Goal: Task Accomplishment & Management: Complete application form

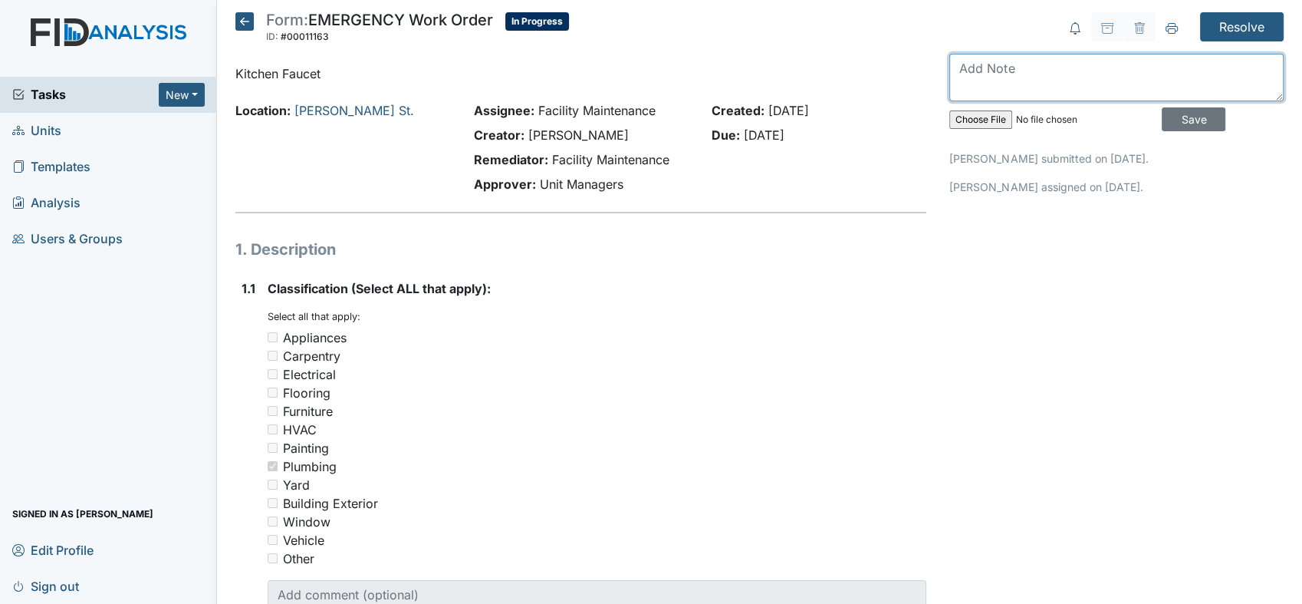
click at [969, 78] on textarea at bounding box center [1117, 78] width 334 height 48
type textarea "kitchen faucet is repair"
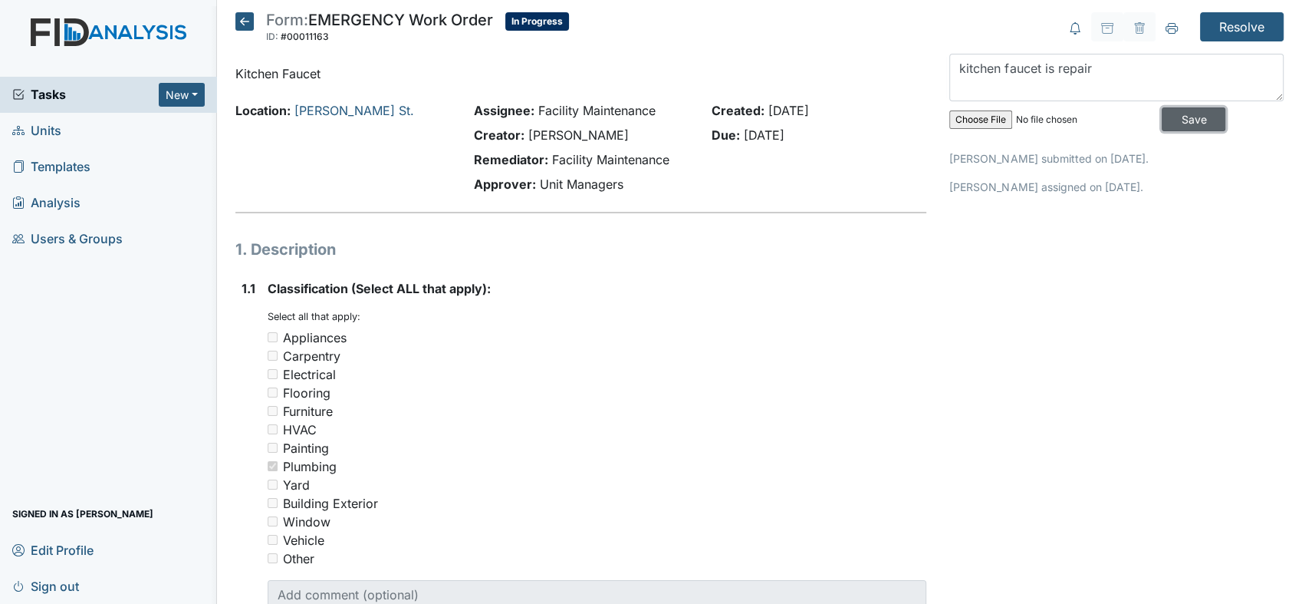
click at [1187, 121] on input "Save" at bounding box center [1194, 119] width 64 height 24
click at [1213, 28] on input "Resolve" at bounding box center [1242, 26] width 84 height 29
click at [1210, 15] on input "Resolve" at bounding box center [1242, 26] width 84 height 29
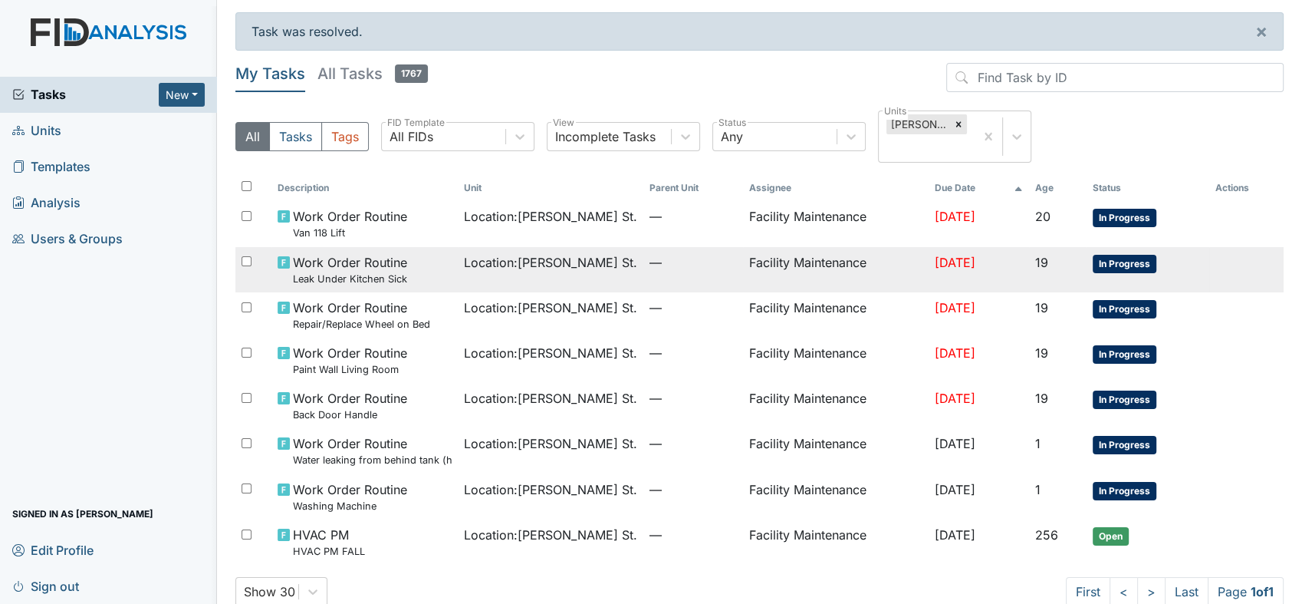
click at [399, 253] on span "Work Order Routine Leak Under Kitchen Sick" at bounding box center [350, 269] width 114 height 33
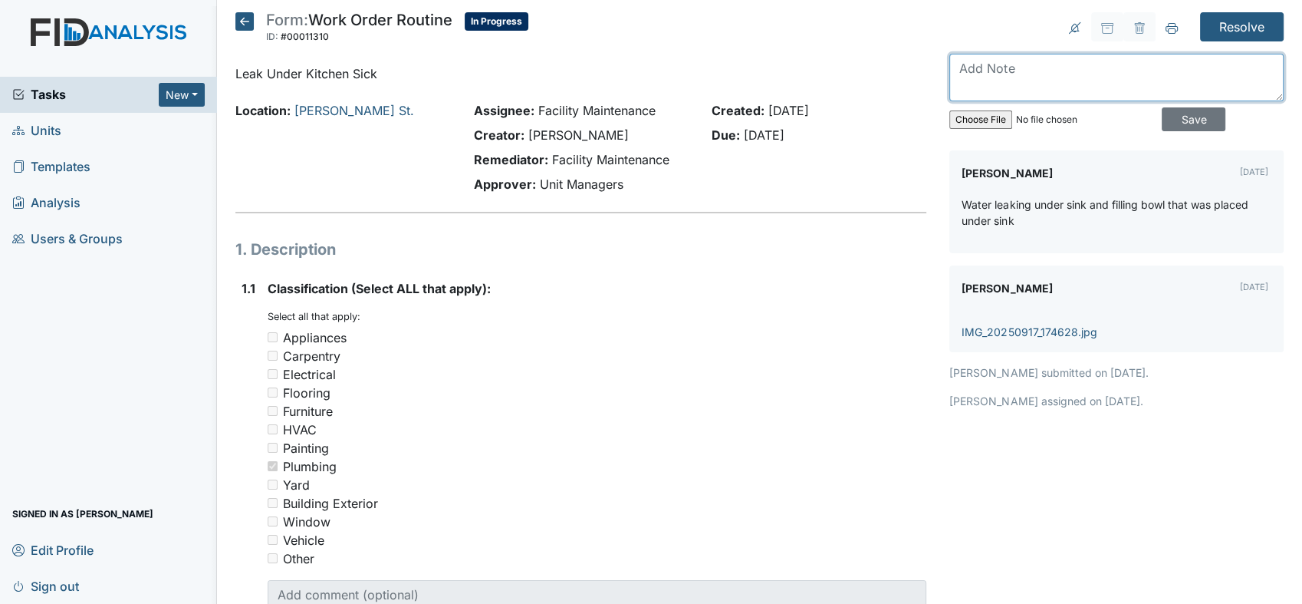
click at [986, 67] on textarea at bounding box center [1117, 78] width 334 height 48
type textarea "n"
type textarea "leak under sink is repair"
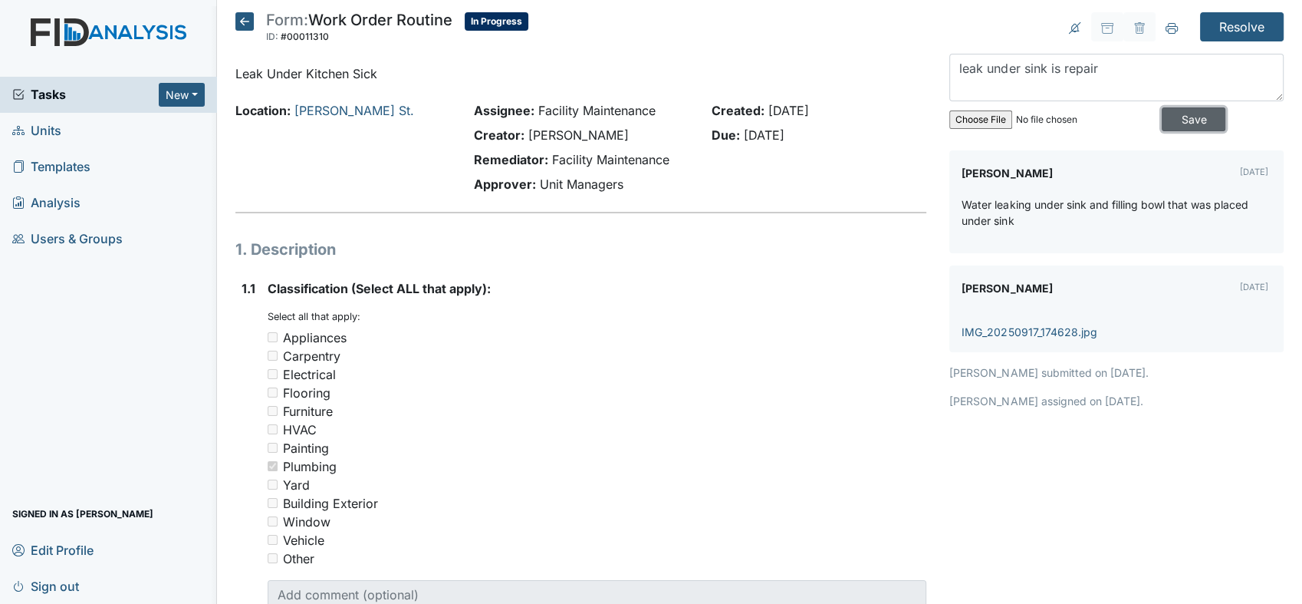
click at [1178, 122] on input "Save" at bounding box center [1194, 119] width 64 height 24
click at [1229, 22] on input "Resolve" at bounding box center [1242, 26] width 84 height 29
click at [1230, 25] on input "Resolve" at bounding box center [1242, 26] width 84 height 29
click at [1219, 16] on input "Resolve" at bounding box center [1242, 26] width 84 height 29
click at [1203, 23] on input "Resolve" at bounding box center [1242, 26] width 84 height 29
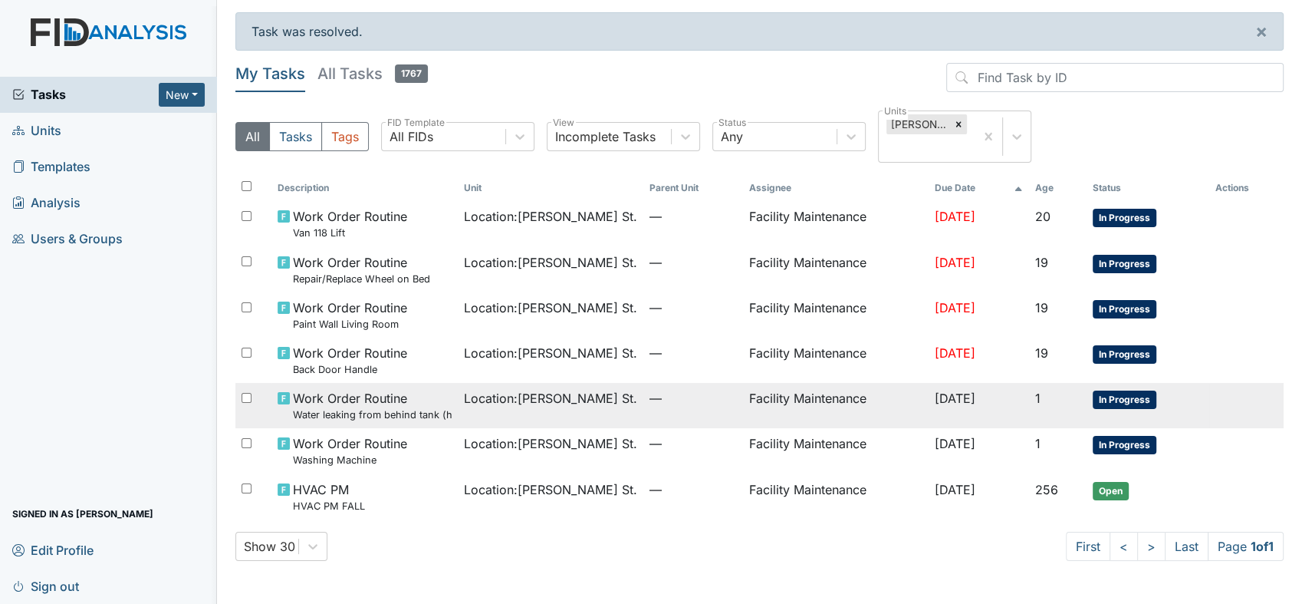
click at [387, 389] on span "Work Order Routine Water leaking from behind tank (handicapped bathroom)" at bounding box center [372, 405] width 159 height 33
click at [502, 389] on span "Location : Wilson St." at bounding box center [550, 398] width 173 height 18
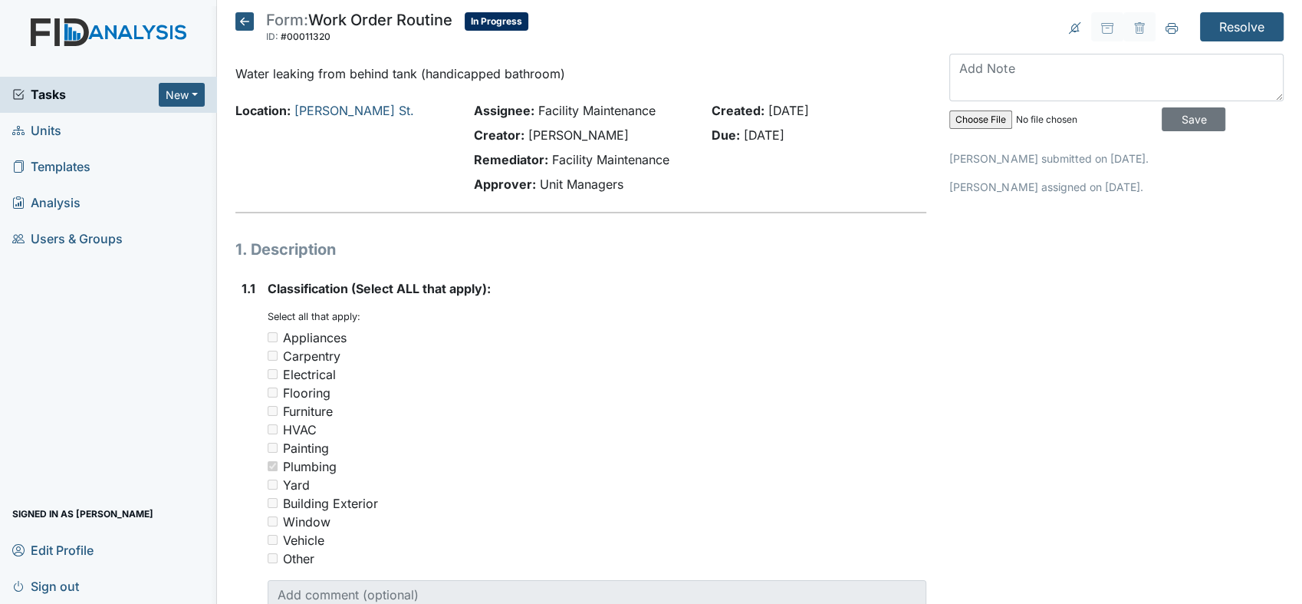
click at [503, 380] on div "Electrical" at bounding box center [597, 374] width 659 height 18
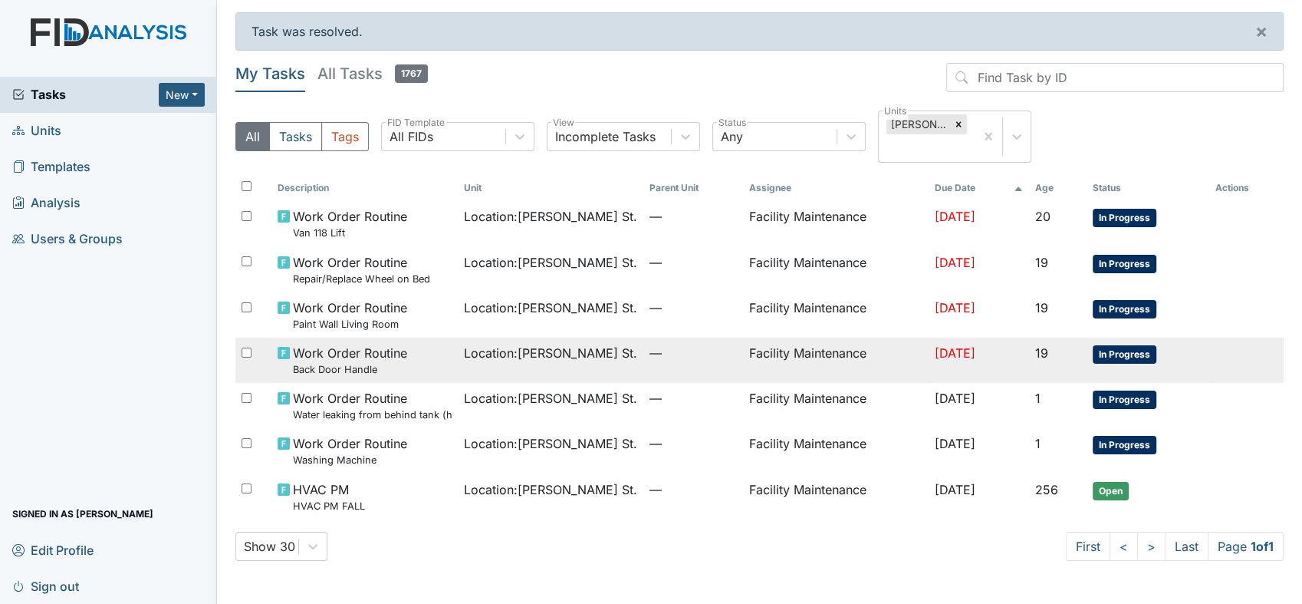
click at [328, 344] on span "Work Order Routine Back Door Handle" at bounding box center [350, 360] width 114 height 33
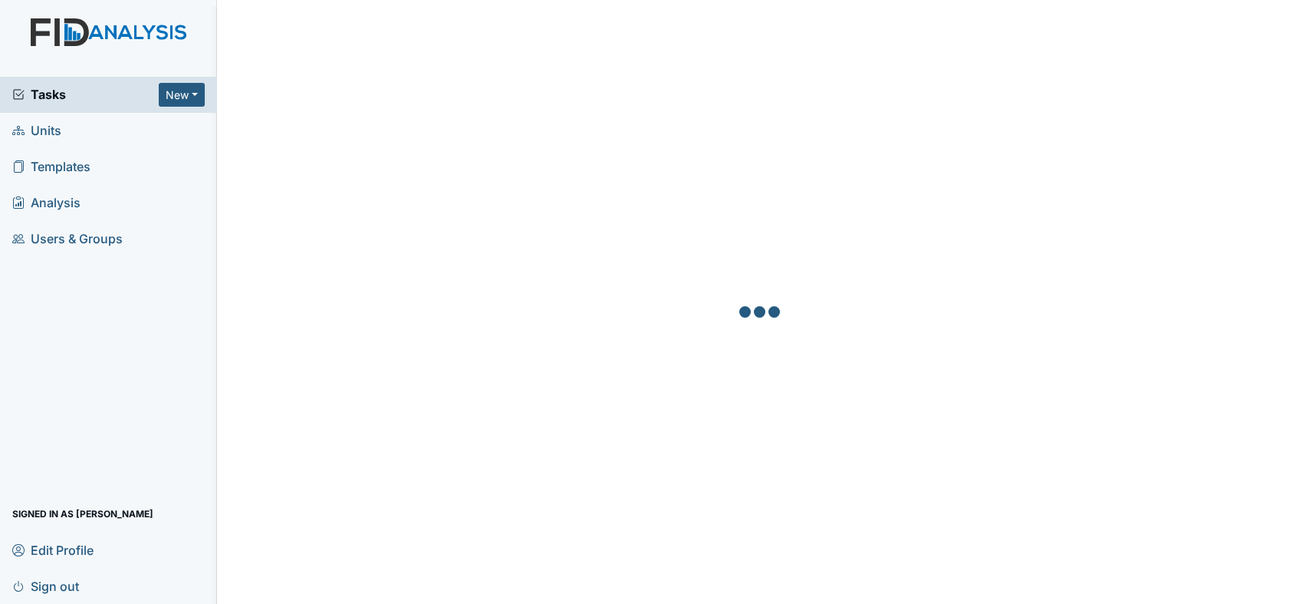
click at [624, 399] on div at bounding box center [759, 314] width 1048 height 604
click at [630, 397] on div at bounding box center [759, 314] width 1048 height 604
click at [641, 399] on div at bounding box center [759, 314] width 1048 height 604
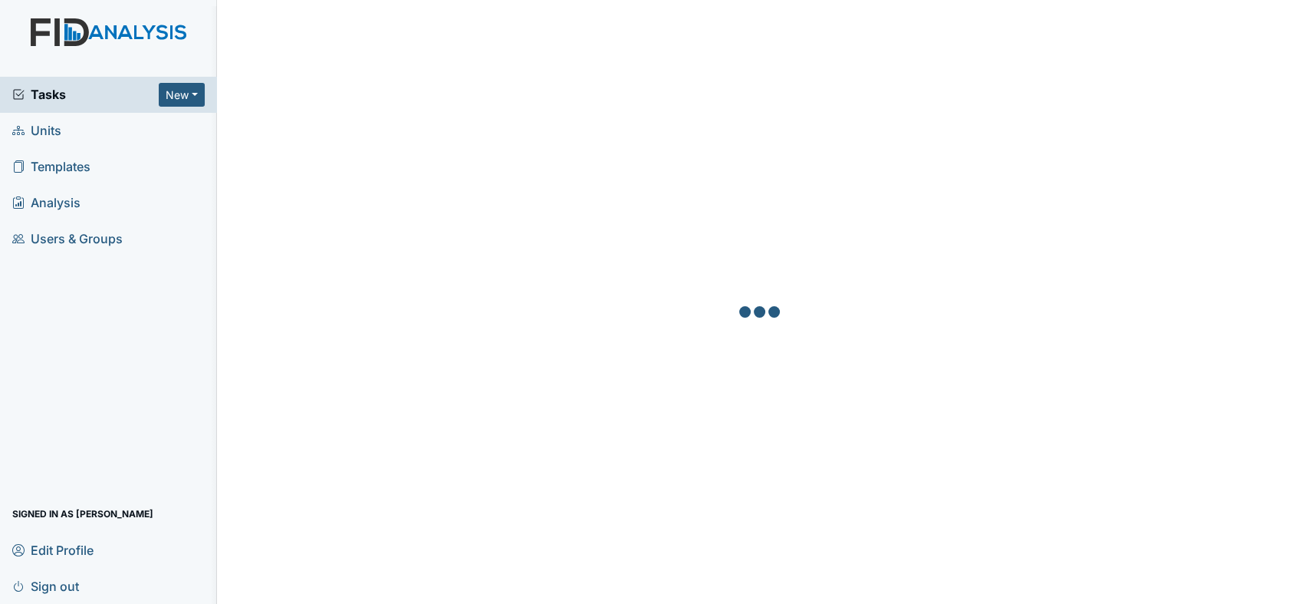
click at [641, 399] on div at bounding box center [759, 314] width 1048 height 604
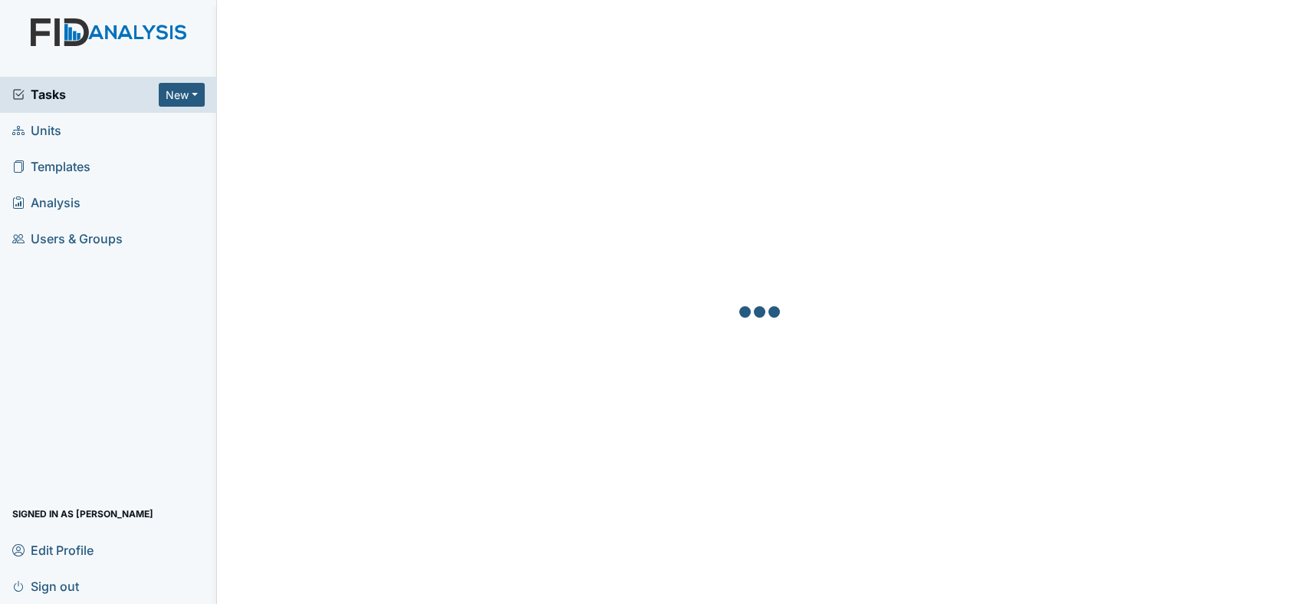
click at [641, 399] on div at bounding box center [759, 314] width 1048 height 604
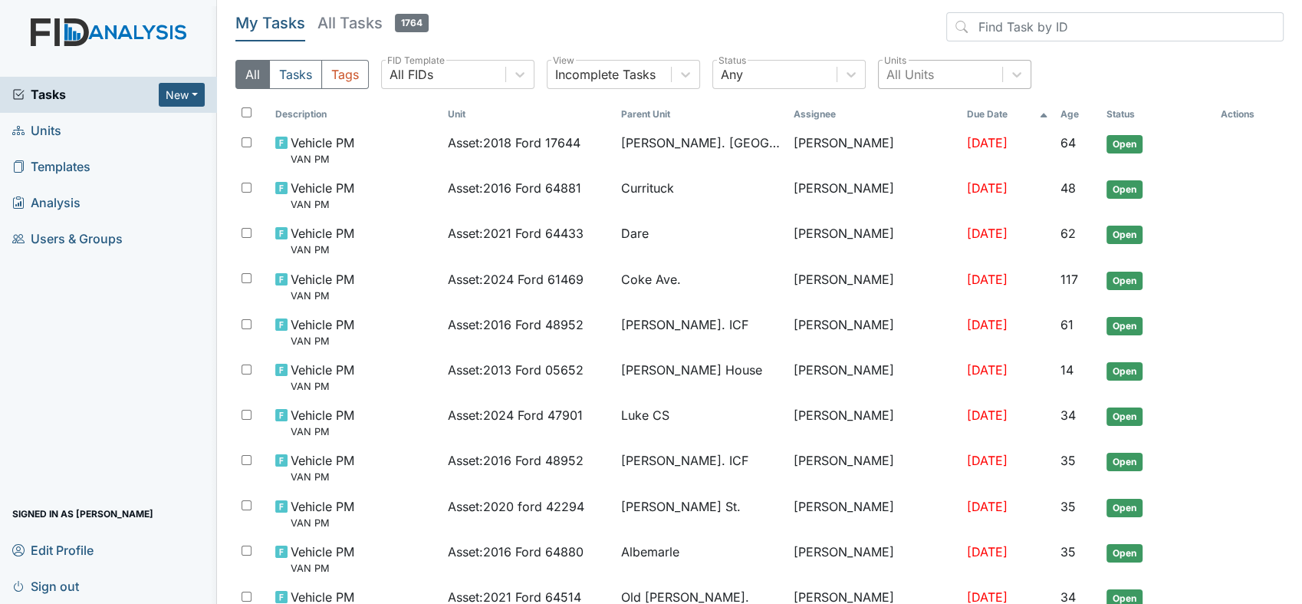
click at [908, 69] on div "All Units" at bounding box center [911, 74] width 48 height 18
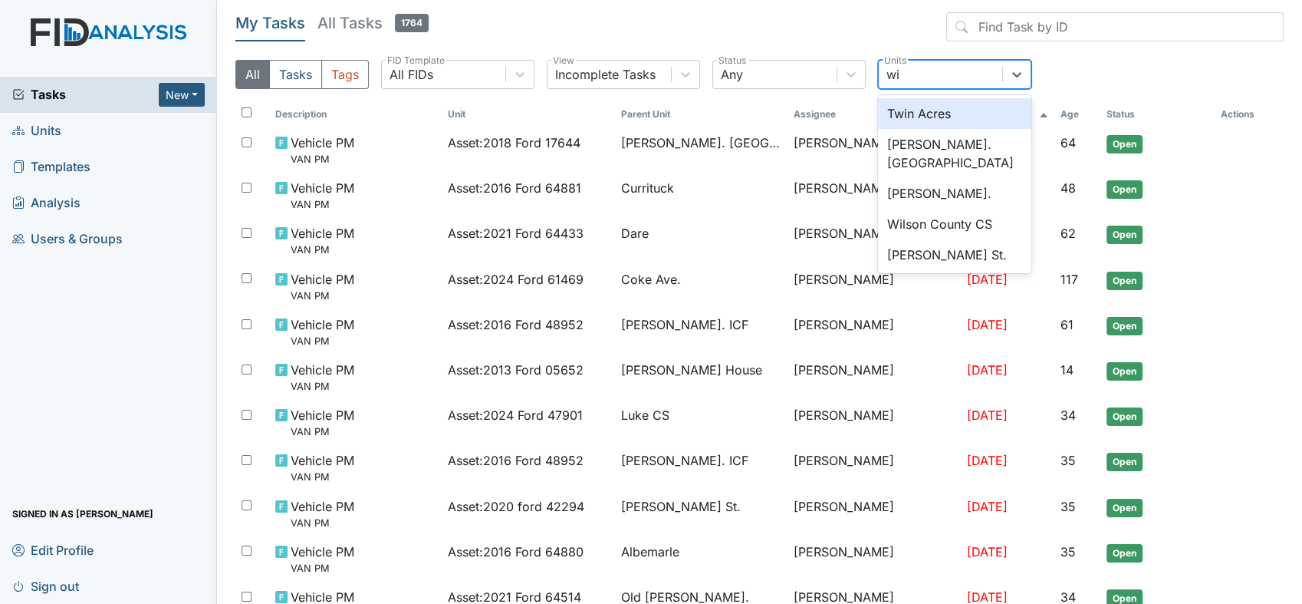
type input "wil"
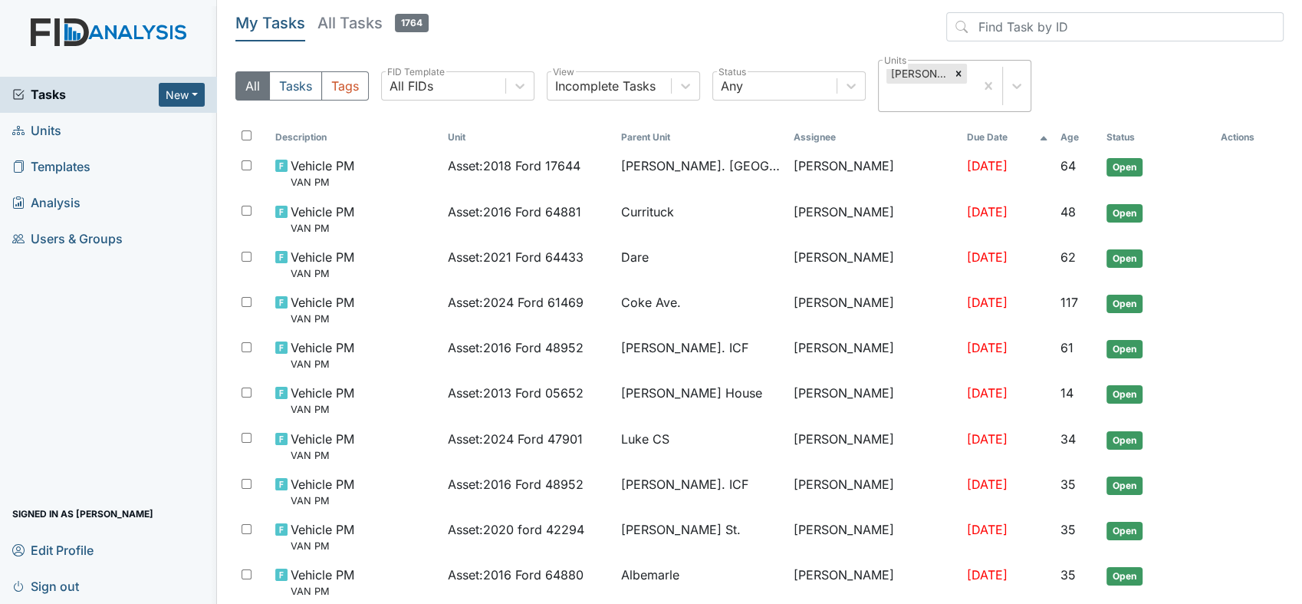
click at [950, 90] on div "All Tasks Tags All FIDs FID Template Incomplete Tasks View Any Status William S…" at bounding box center [759, 92] width 1048 height 64
click at [953, 72] on icon at bounding box center [958, 73] width 11 height 11
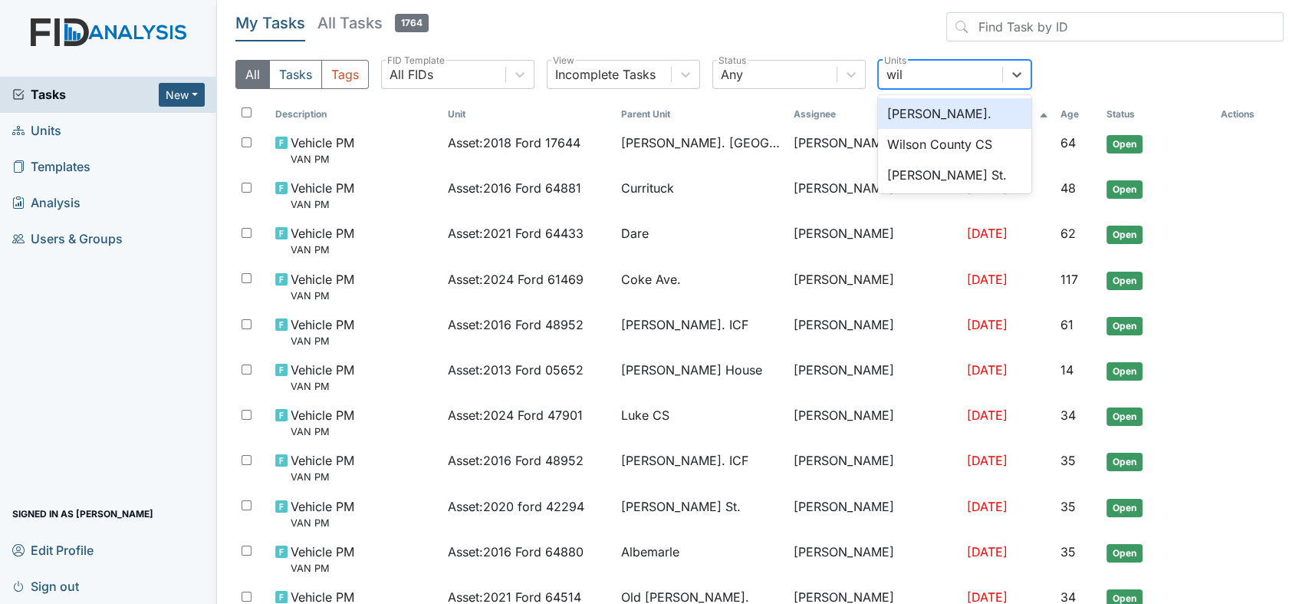
type input "wils"
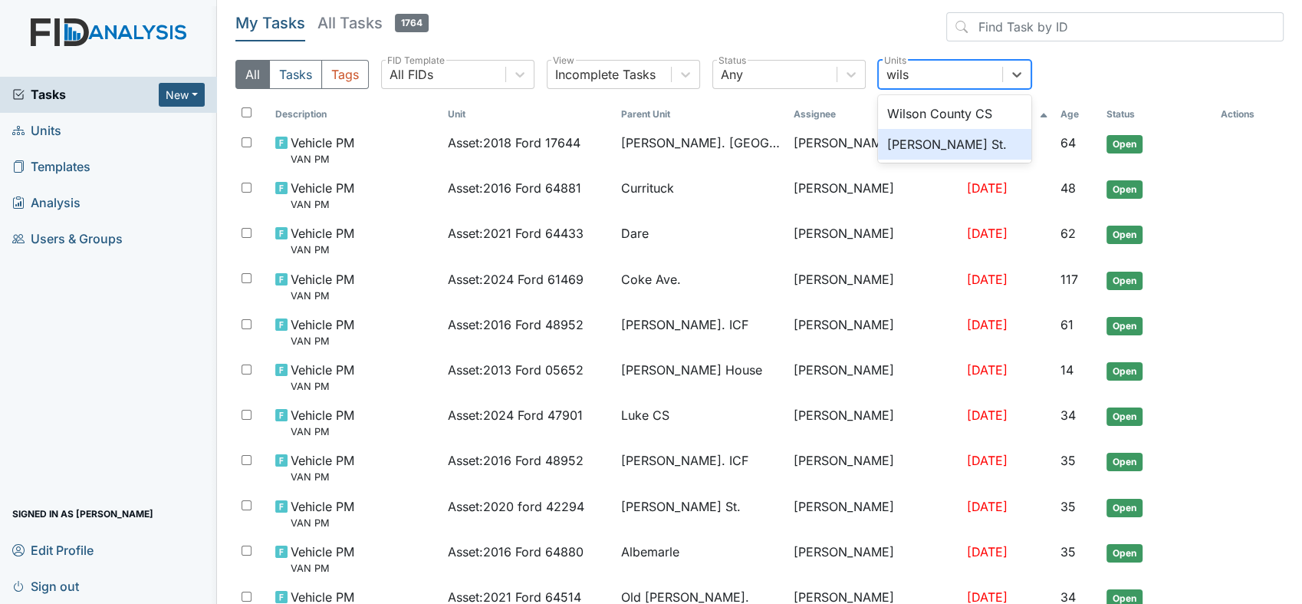
click at [916, 147] on div "[PERSON_NAME] St." at bounding box center [954, 144] width 153 height 31
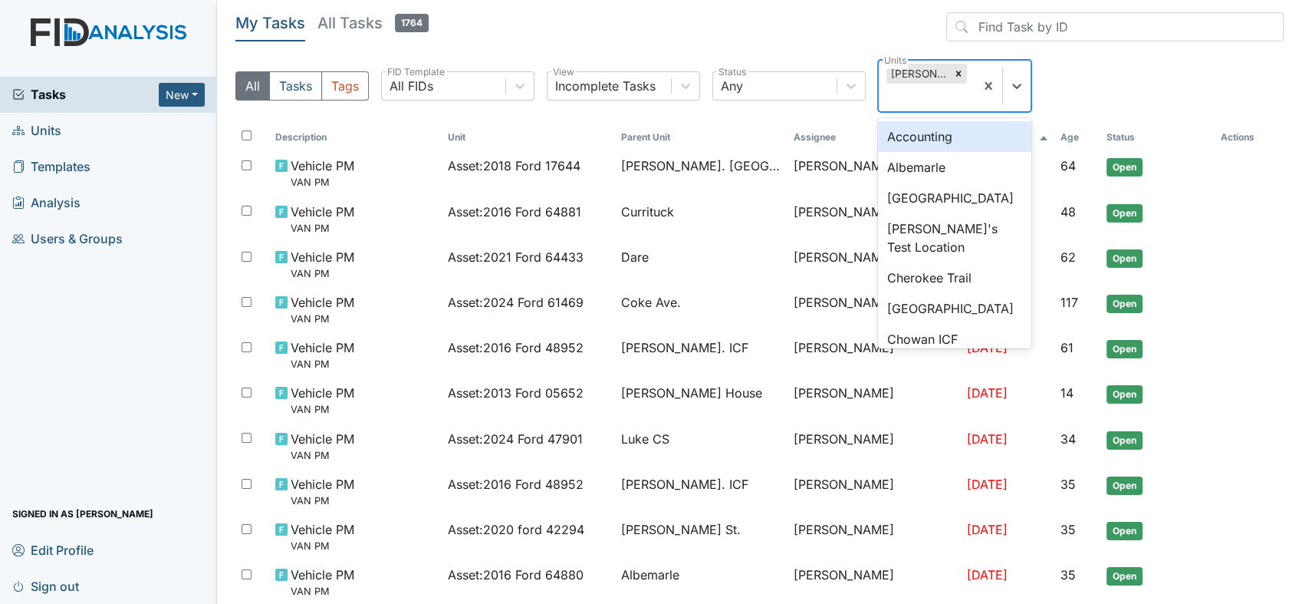
click at [928, 74] on div "[PERSON_NAME] St." at bounding box center [919, 74] width 64 height 20
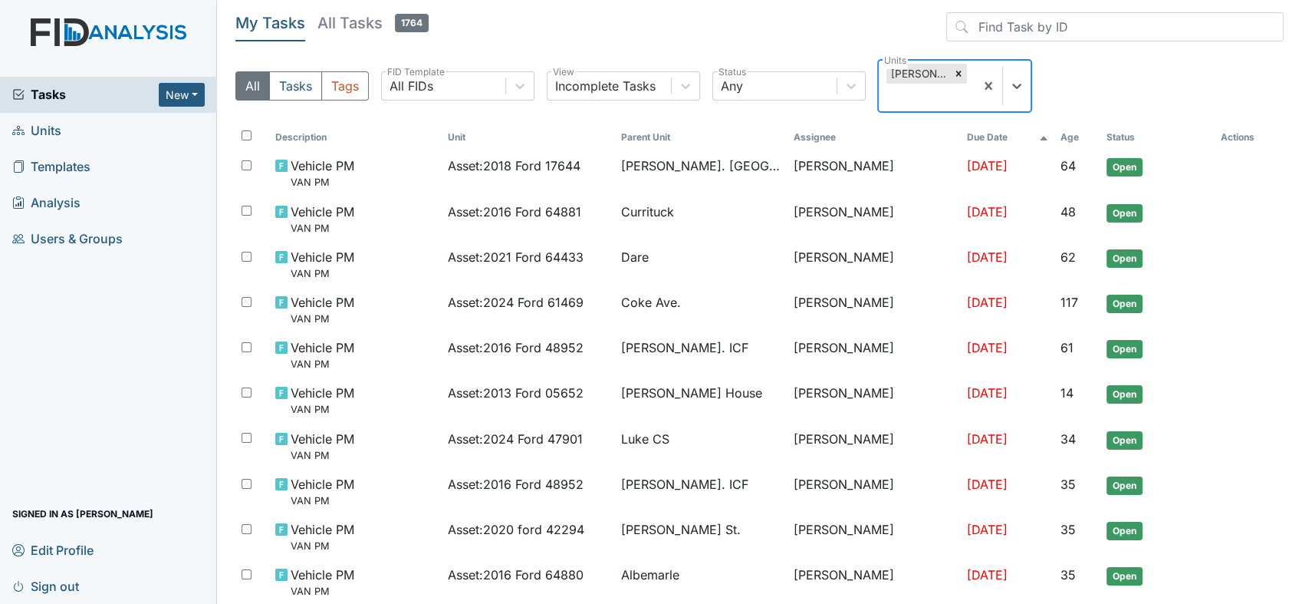
click at [918, 78] on div "[PERSON_NAME] St." at bounding box center [919, 74] width 64 height 20
click at [919, 78] on div "[PERSON_NAME] St." at bounding box center [919, 74] width 64 height 20
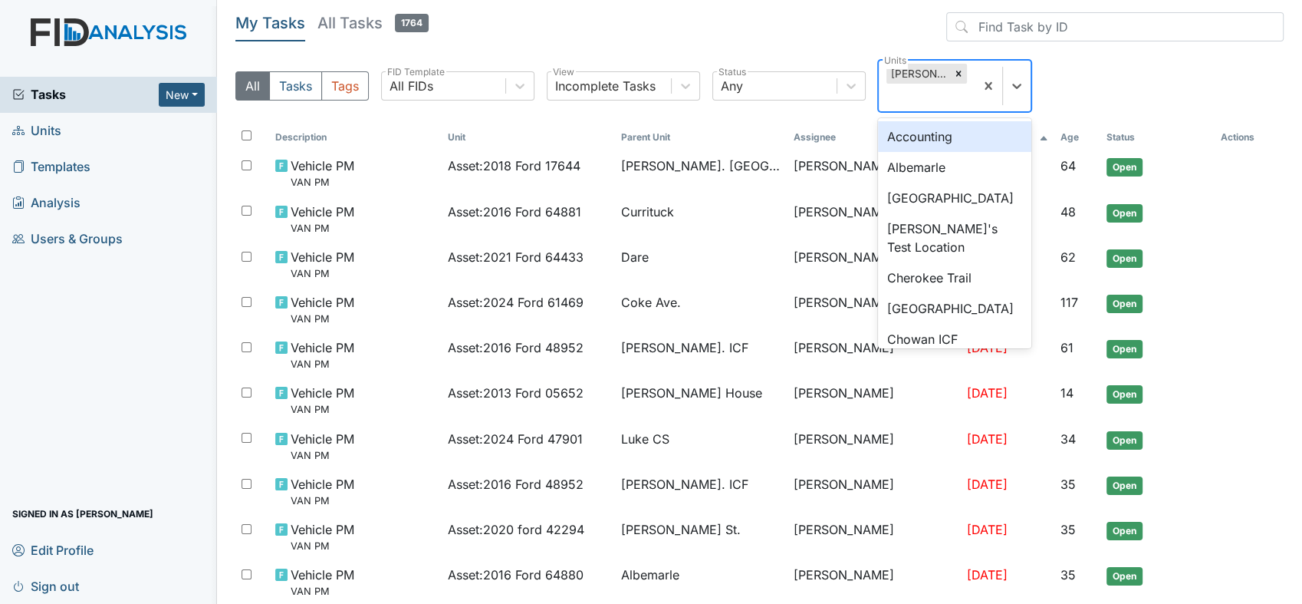
click at [919, 71] on div "[PERSON_NAME] St." at bounding box center [919, 74] width 64 height 20
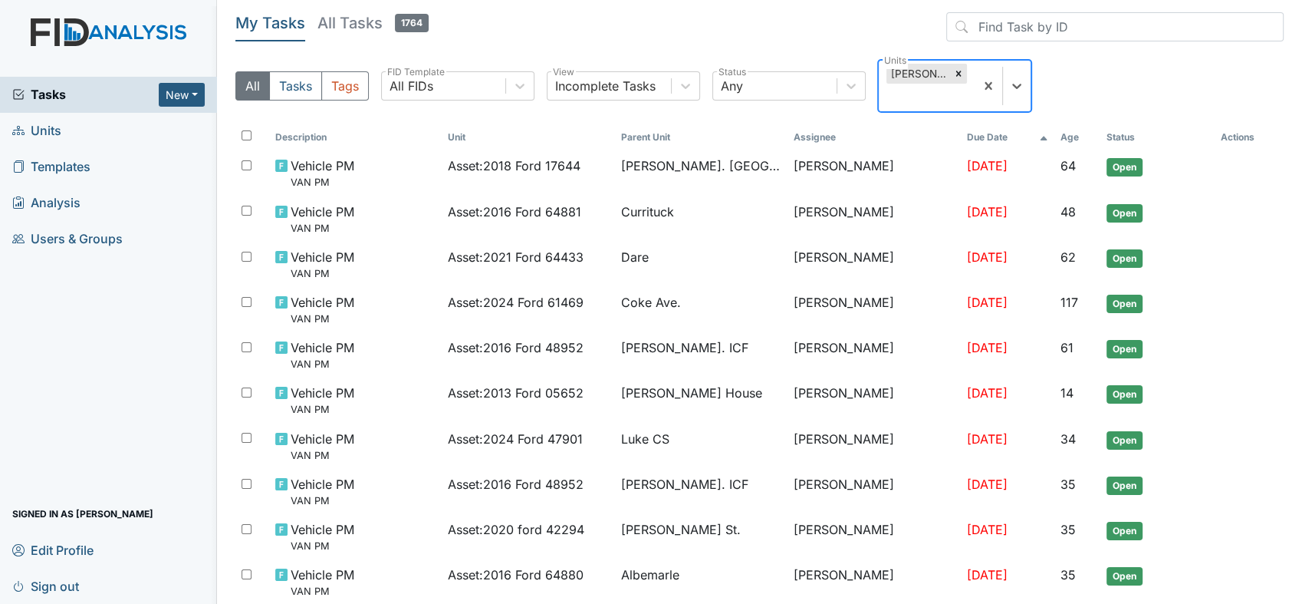
click at [919, 71] on div "[PERSON_NAME] St." at bounding box center [919, 74] width 64 height 20
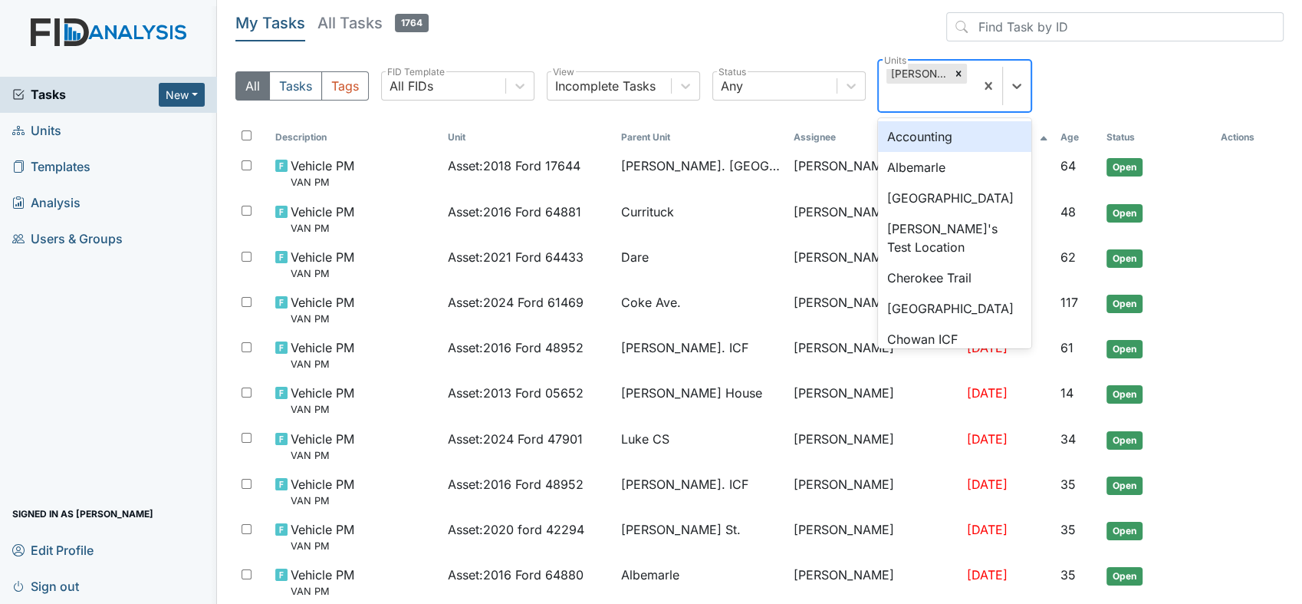
click at [919, 71] on div "Wilson St." at bounding box center [919, 74] width 64 height 20
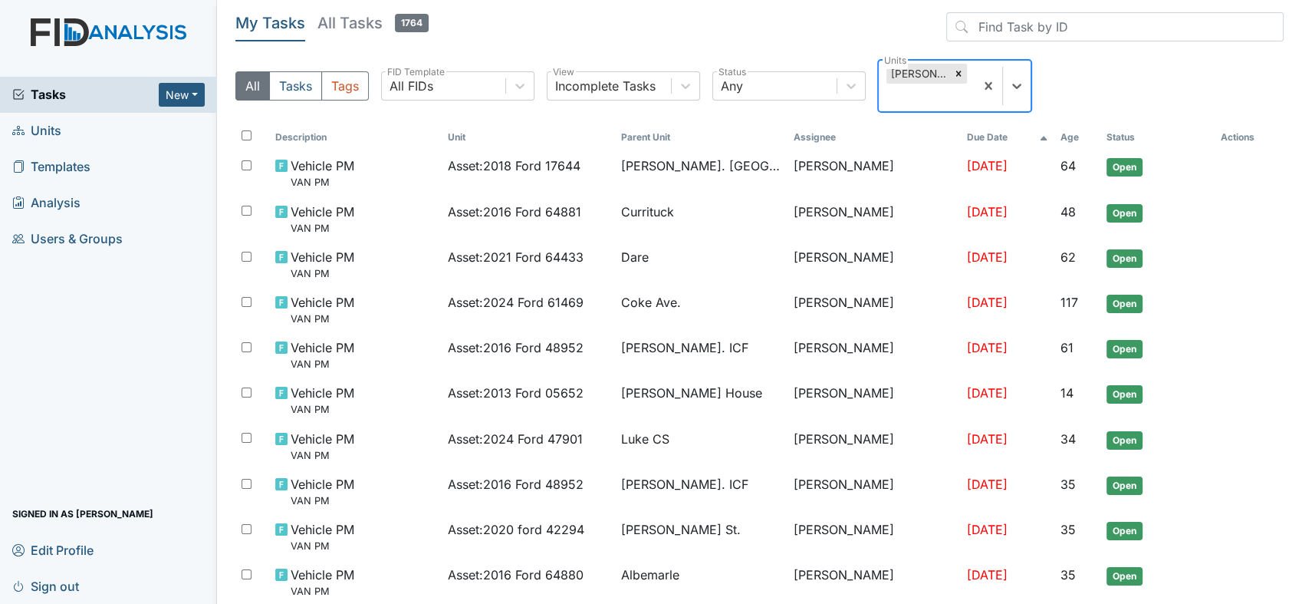
click at [898, 71] on div "Wilson St." at bounding box center [919, 74] width 64 height 20
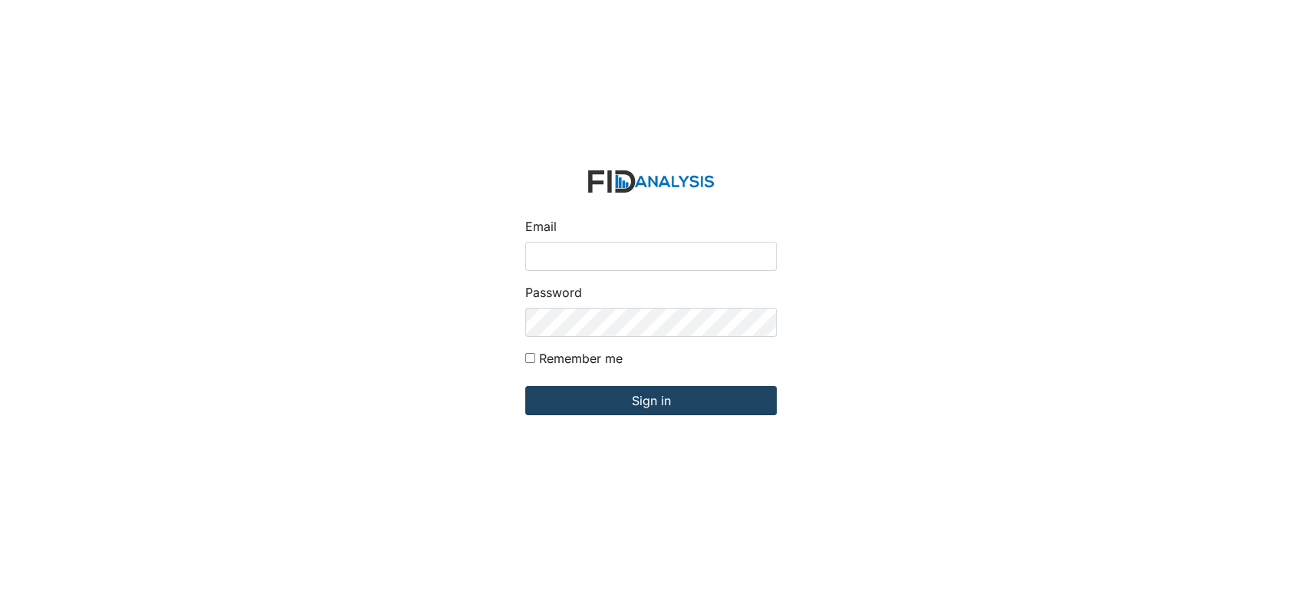
type input "[EMAIL_ADDRESS][DOMAIN_NAME]"
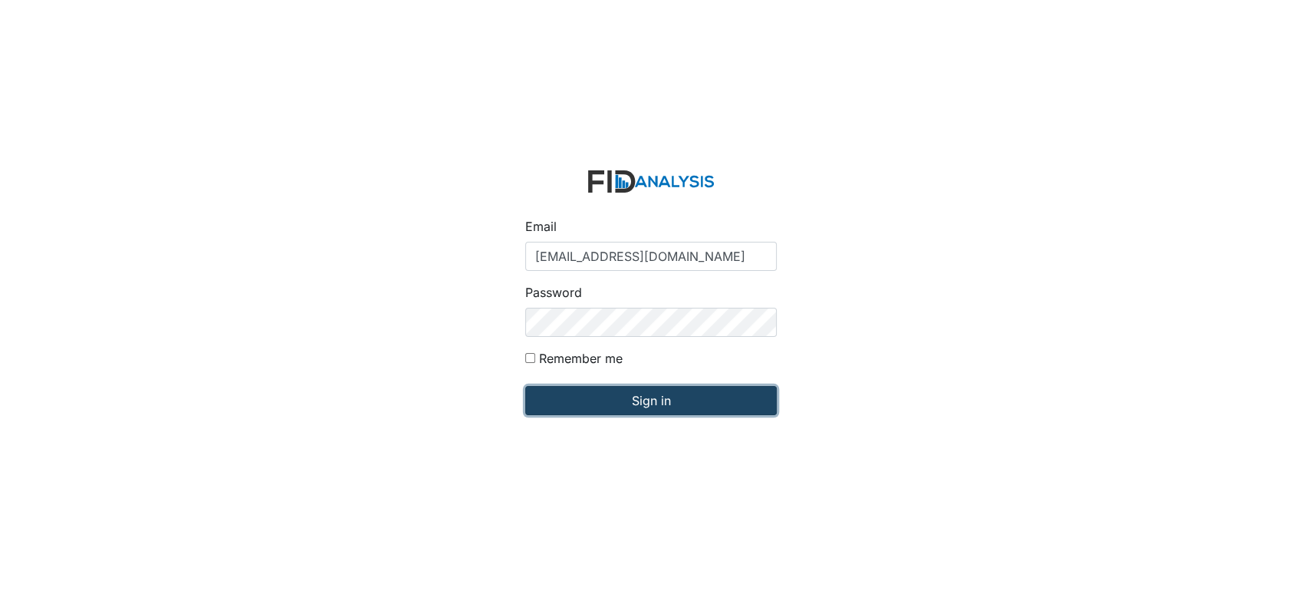
click at [623, 394] on input "Sign in" at bounding box center [651, 400] width 252 height 29
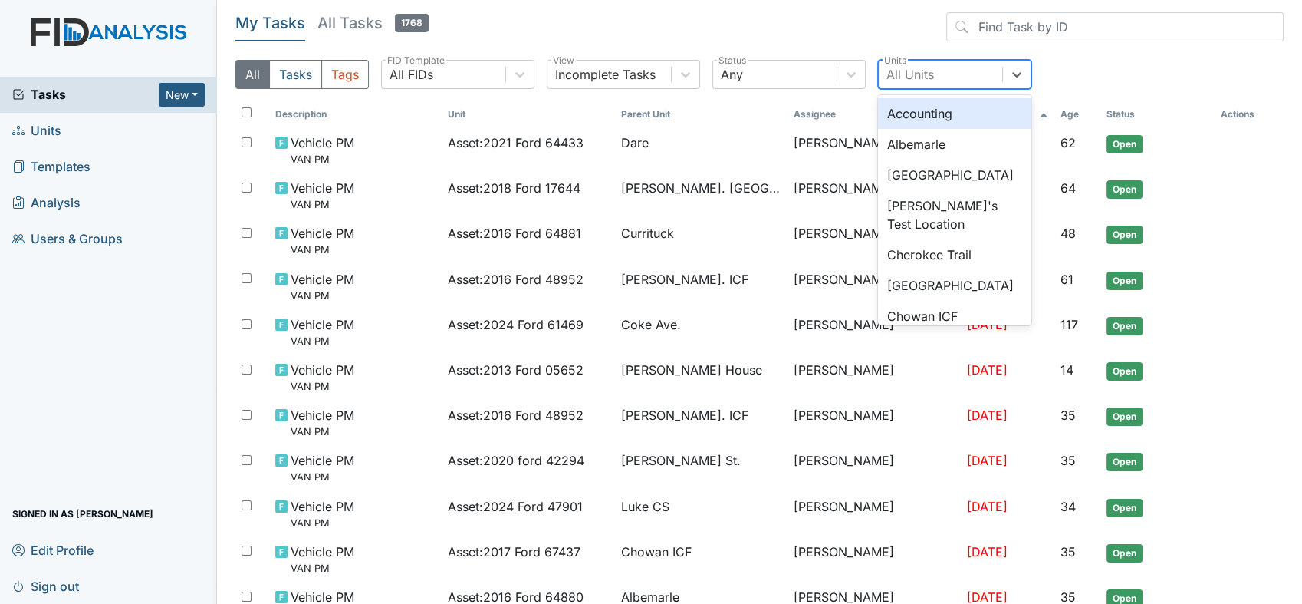
click at [914, 77] on div "All Units" at bounding box center [911, 74] width 48 height 18
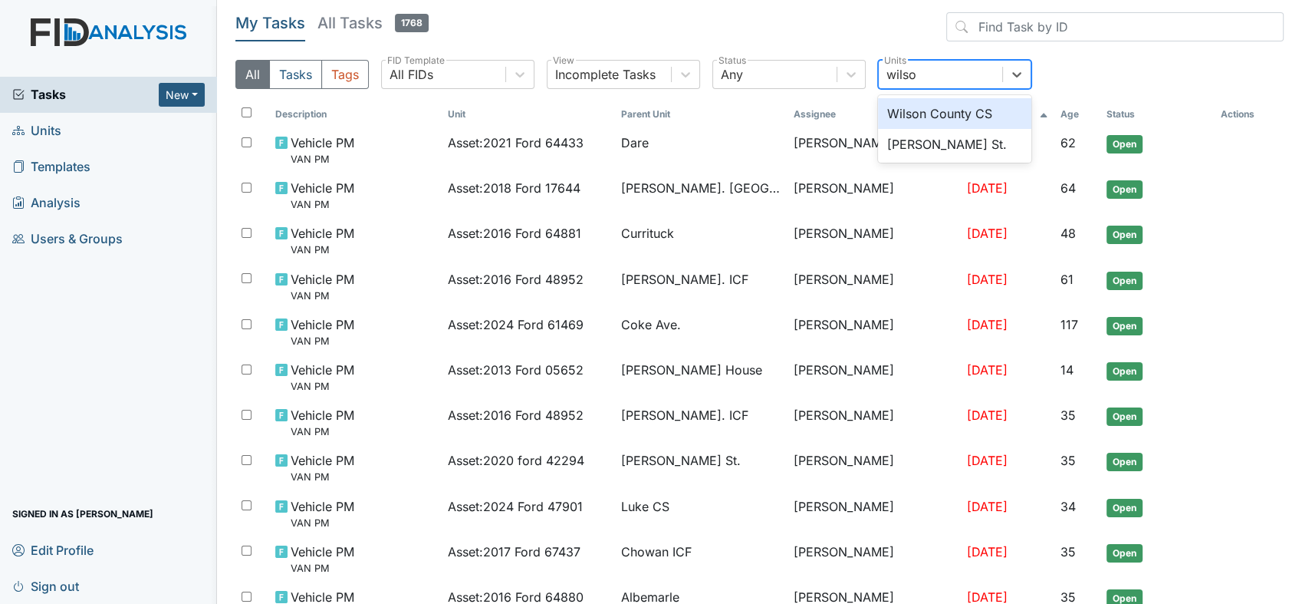
type input "[PERSON_NAME]"
click at [913, 141] on div "[PERSON_NAME] St." at bounding box center [954, 144] width 153 height 31
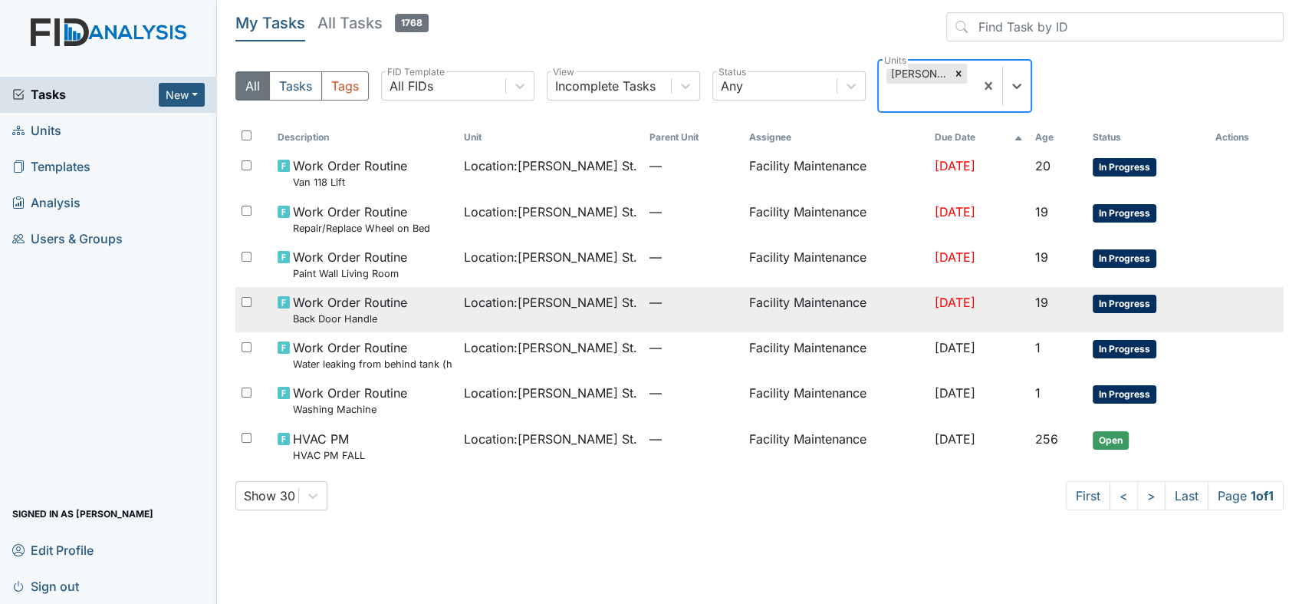
click at [370, 311] on small "Back Door Handle" at bounding box center [350, 318] width 114 height 15
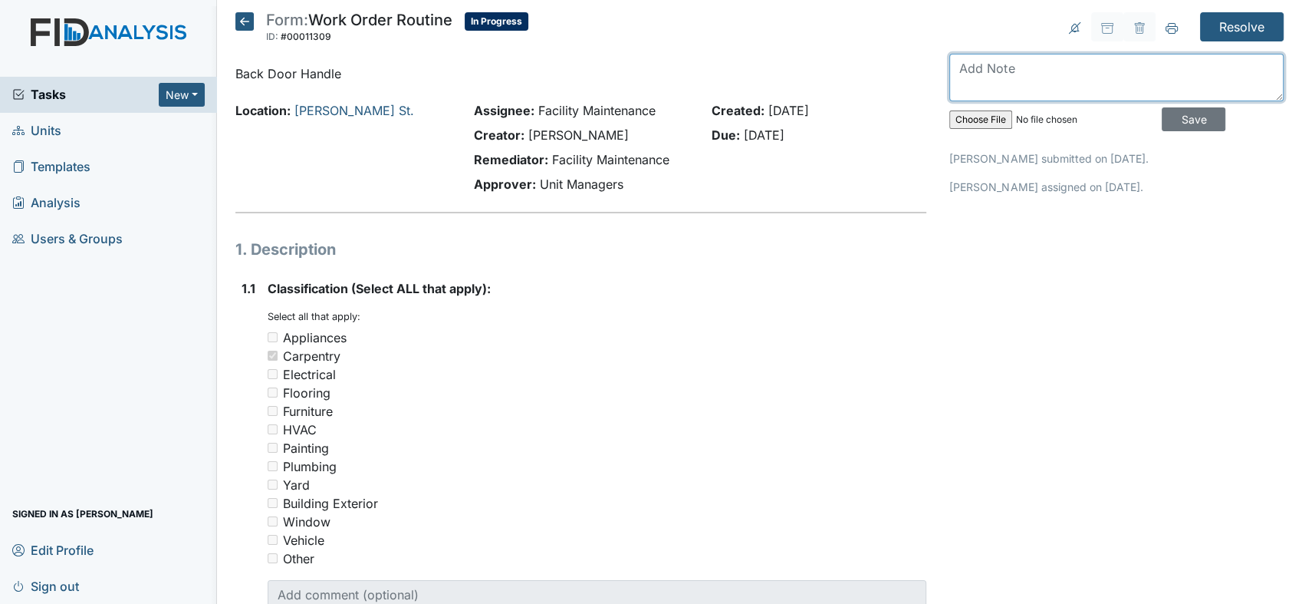
click at [971, 78] on textarea at bounding box center [1117, 78] width 334 height 48
type textarea "back door handle is fix"
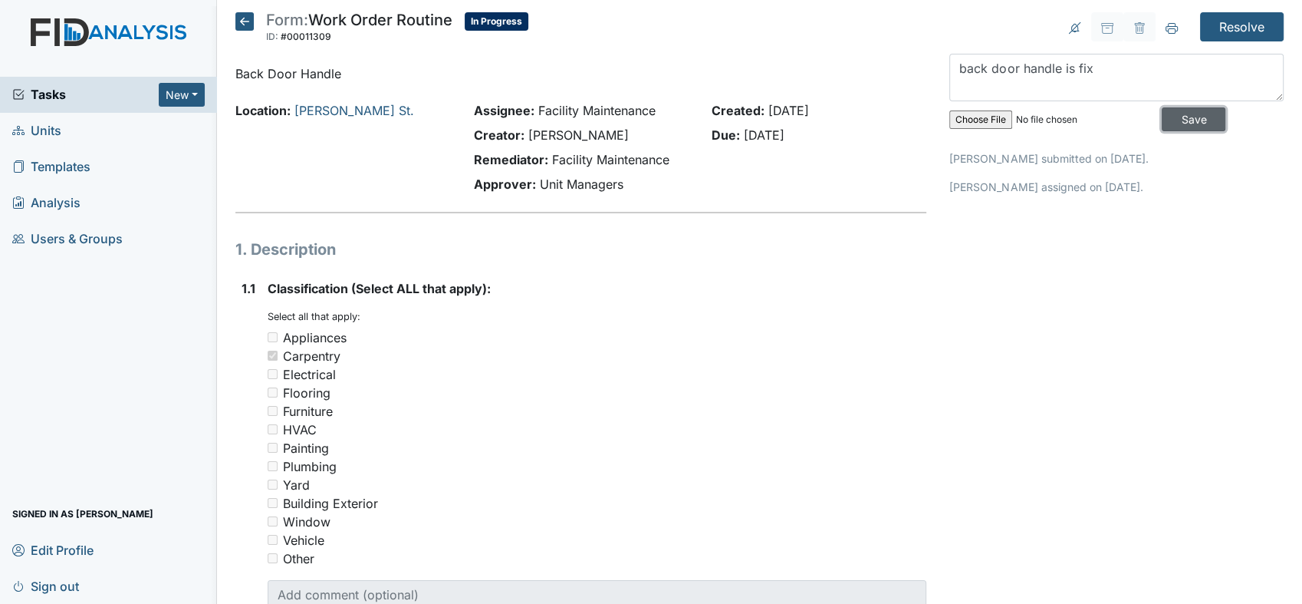
click at [1180, 111] on input "Save" at bounding box center [1194, 119] width 64 height 24
click at [1223, 31] on input "Resolve" at bounding box center [1242, 26] width 84 height 29
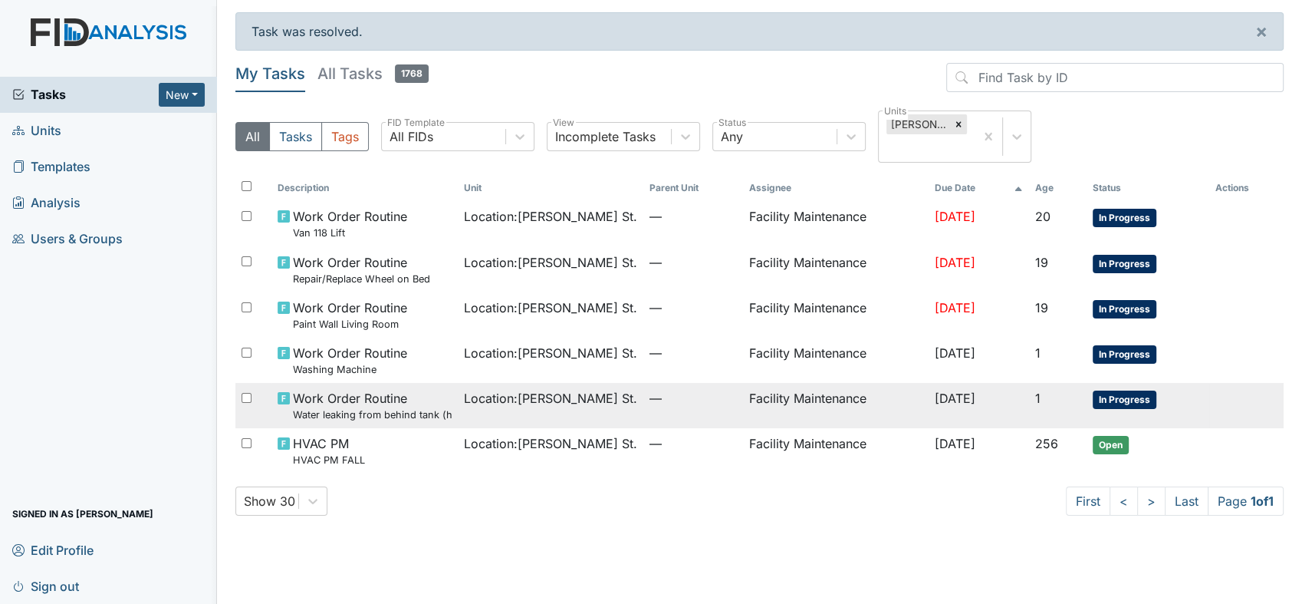
click at [427, 407] on small "Water leaking from behind tank (handicapped bathroom)" at bounding box center [372, 414] width 159 height 15
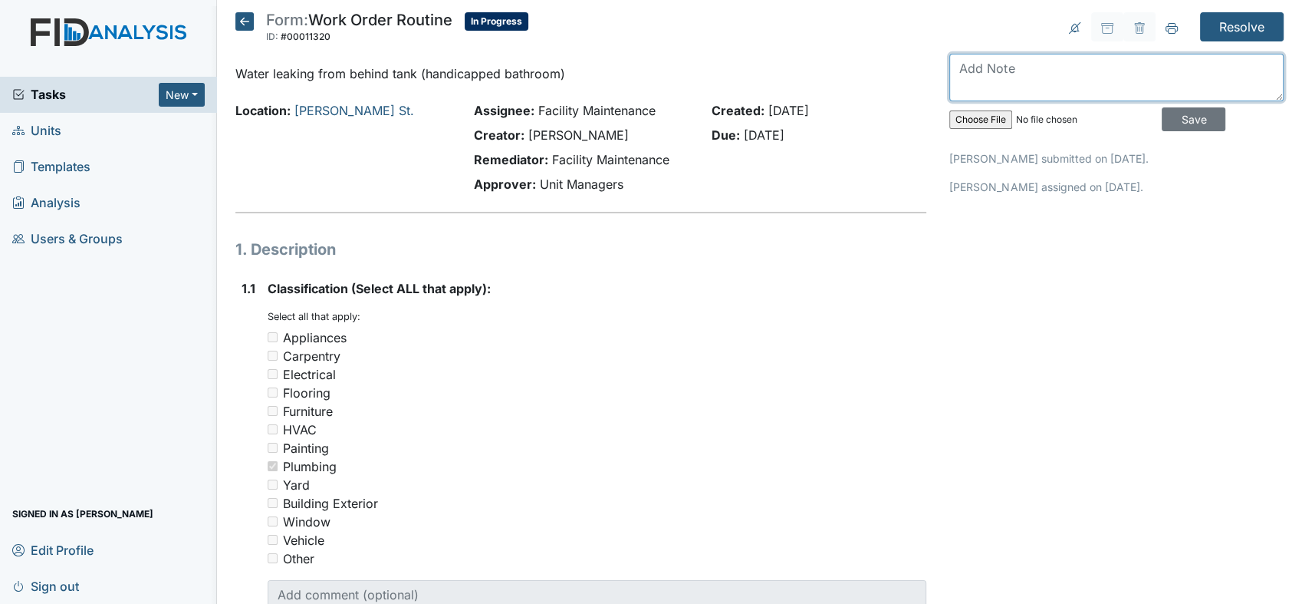
click at [953, 73] on textarea at bounding box center [1117, 78] width 334 height 48
type textarea "water leak stop behind tank is fix"
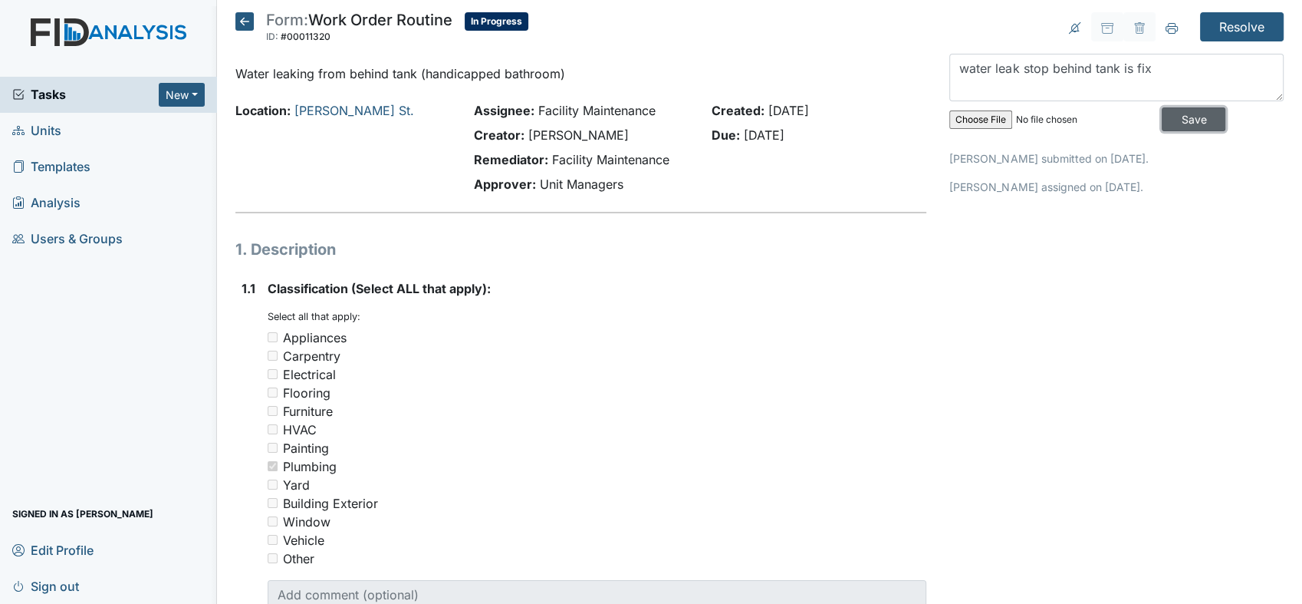
click at [1184, 117] on input "Save" at bounding box center [1194, 119] width 64 height 24
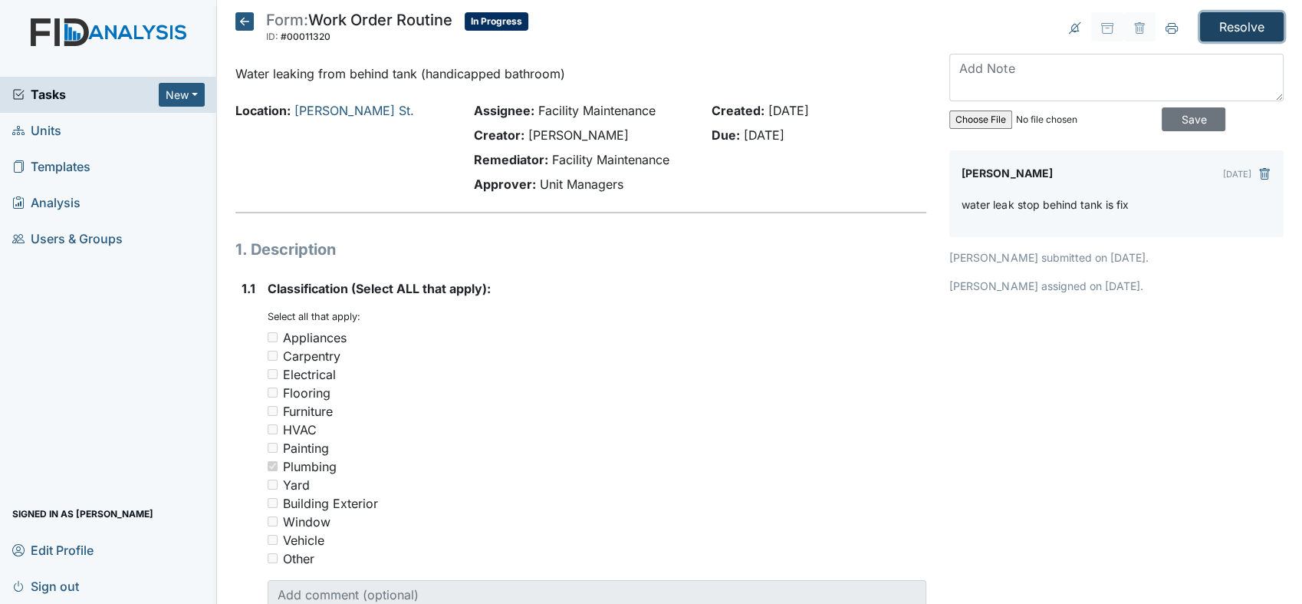
click at [1233, 18] on input "Resolve" at bounding box center [1242, 26] width 84 height 29
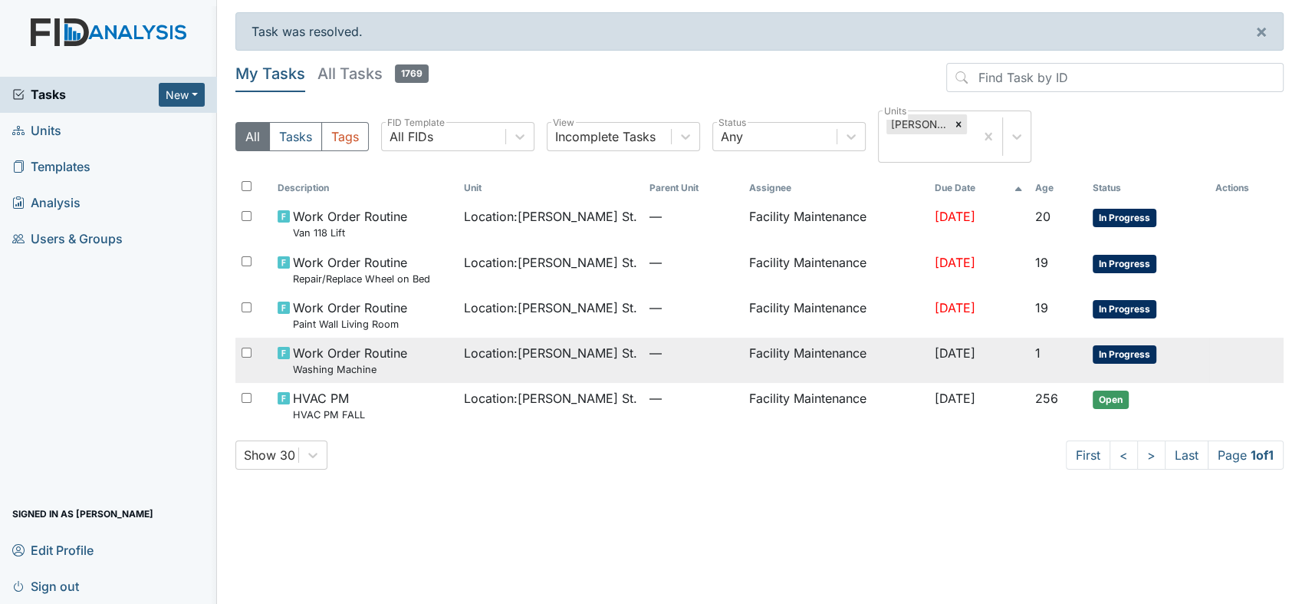
click at [350, 344] on span "Work Order Routine Washing Machine" at bounding box center [350, 360] width 114 height 33
click at [442, 337] on td "Work Order Routine Washing Machine" at bounding box center [365, 359] width 186 height 45
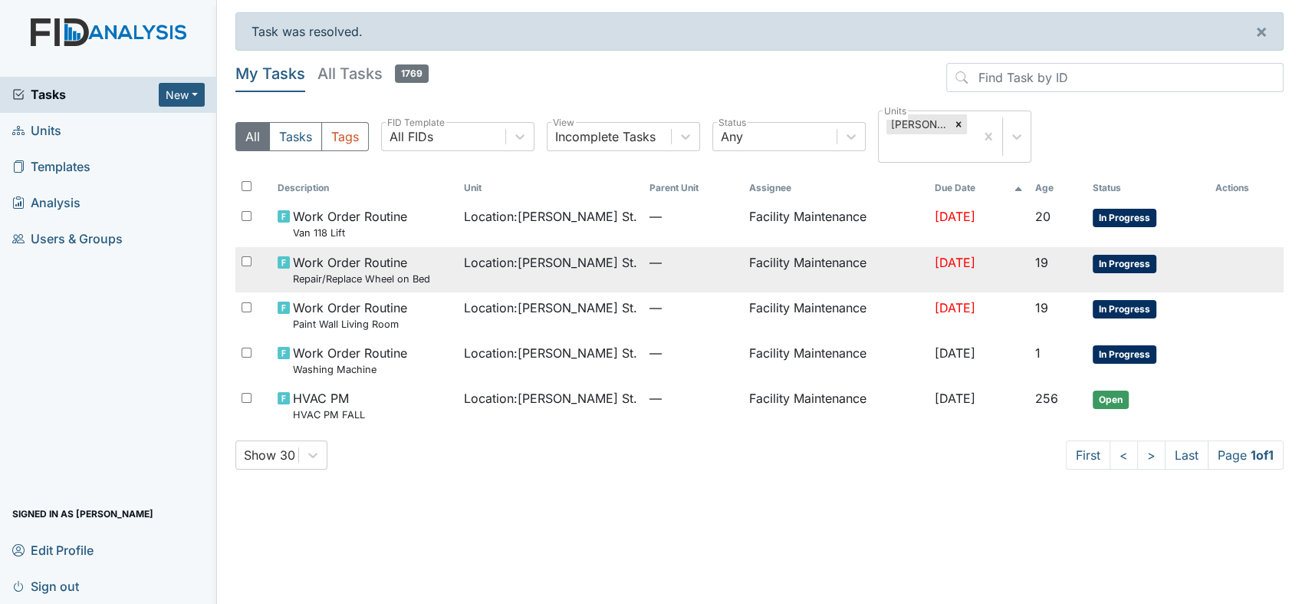
click at [350, 253] on span "Work Order Routine Repair/Replace Wheel on Bed" at bounding box center [361, 269] width 137 height 33
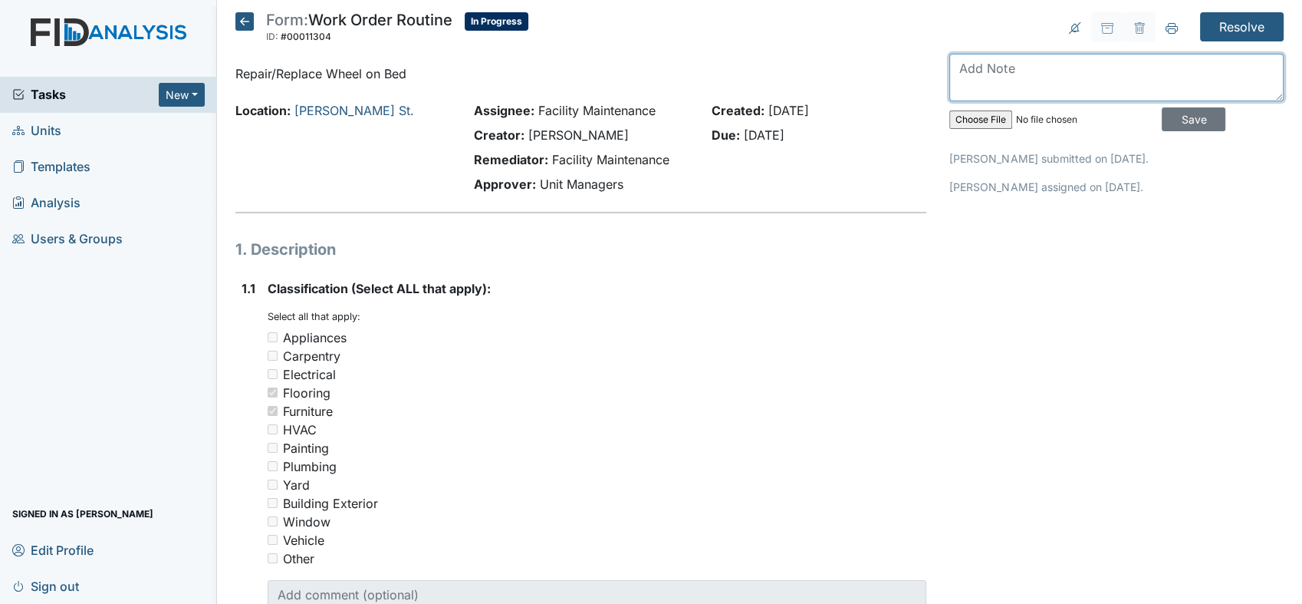
click at [950, 73] on textarea at bounding box center [1117, 78] width 334 height 48
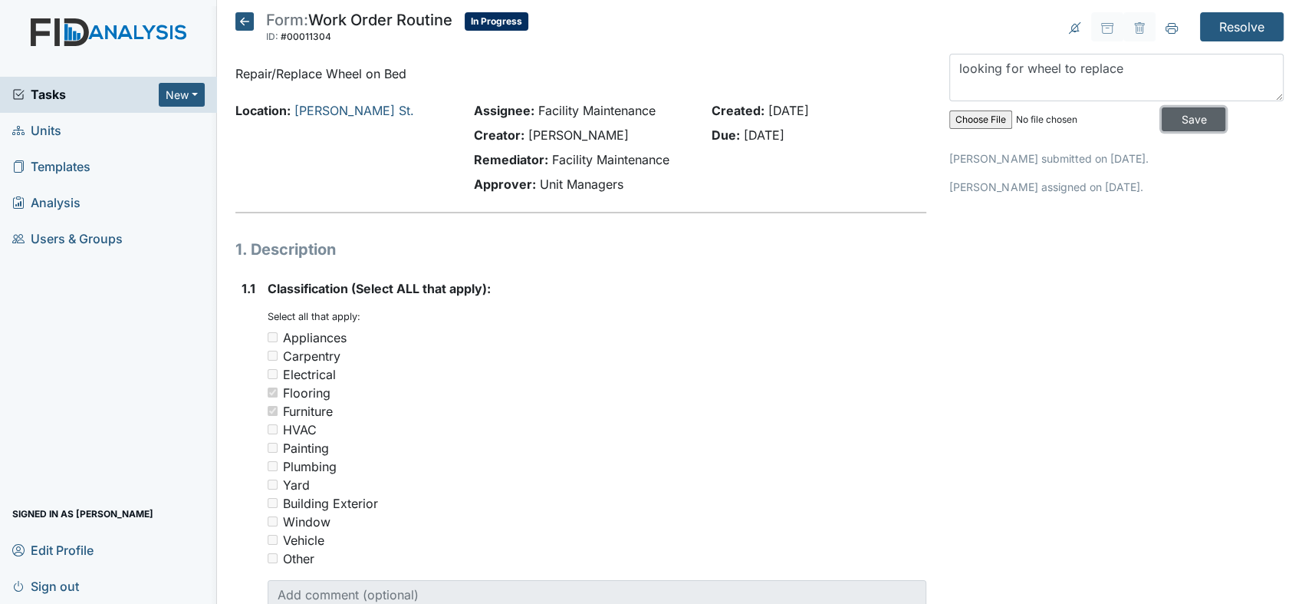
click at [1162, 117] on input "Save" at bounding box center [1194, 119] width 64 height 24
click at [1112, 69] on div "looking for wheel to replace Save" at bounding box center [1117, 96] width 334 height 84
click at [1114, 68] on textarea "looking for wheel to replace" at bounding box center [1117, 78] width 334 height 48
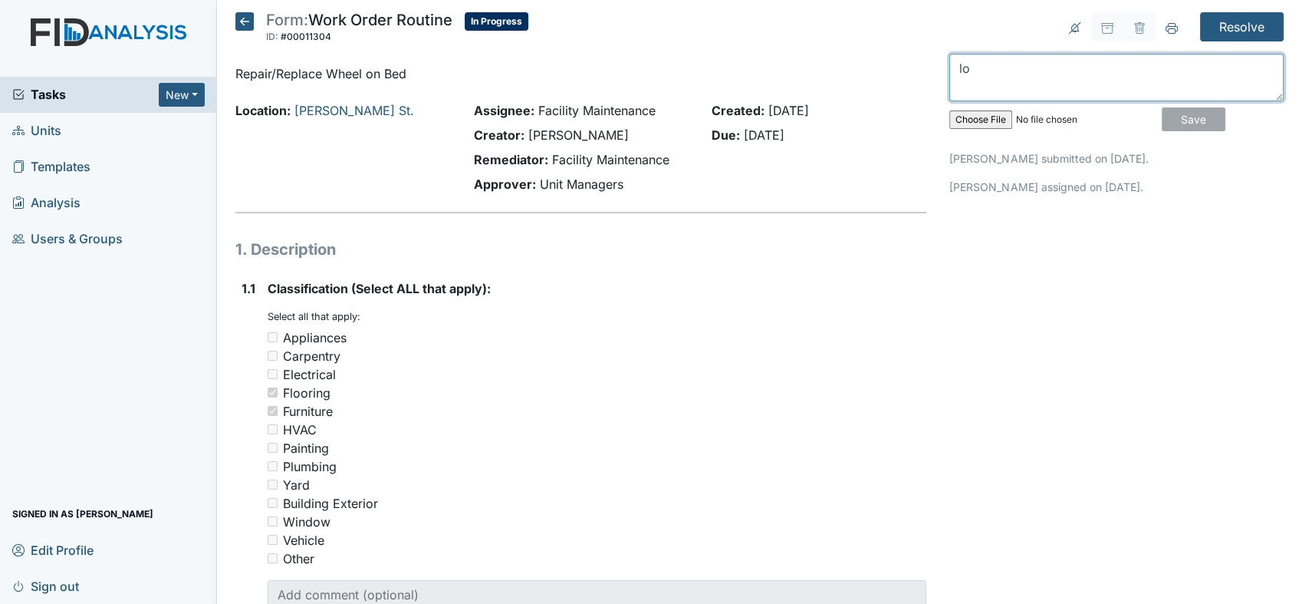
type textarea "l"
type textarea "wheel on bed is replace"
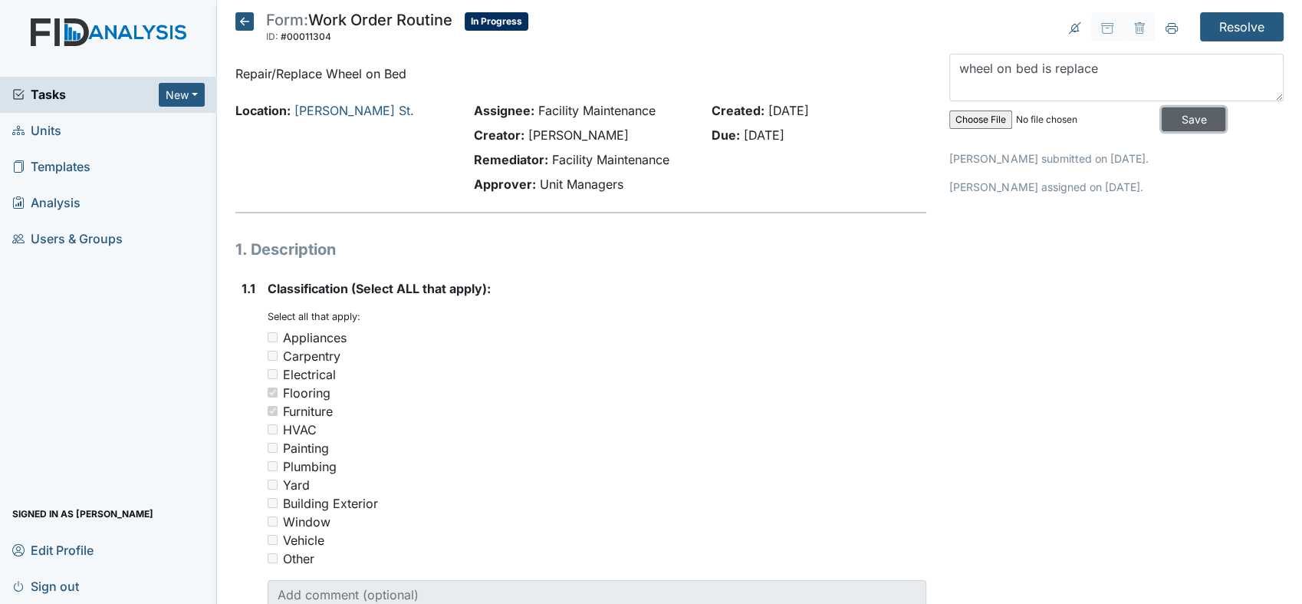
click at [1169, 117] on input "Save" at bounding box center [1194, 119] width 64 height 24
click at [1235, 18] on input "Resolve" at bounding box center [1242, 26] width 84 height 29
click at [1172, 132] on div "wheel on bed is replace Save" at bounding box center [1117, 96] width 334 height 84
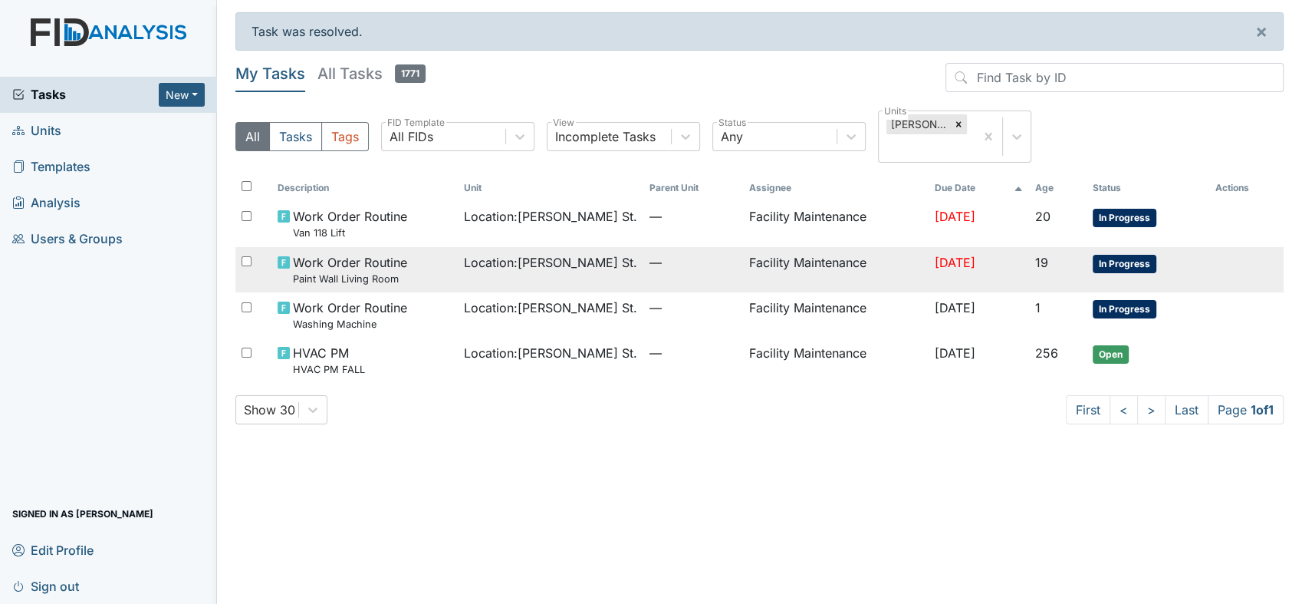
click at [506, 253] on span "Location : [PERSON_NAME][GEOGRAPHIC_DATA]." at bounding box center [550, 262] width 173 height 18
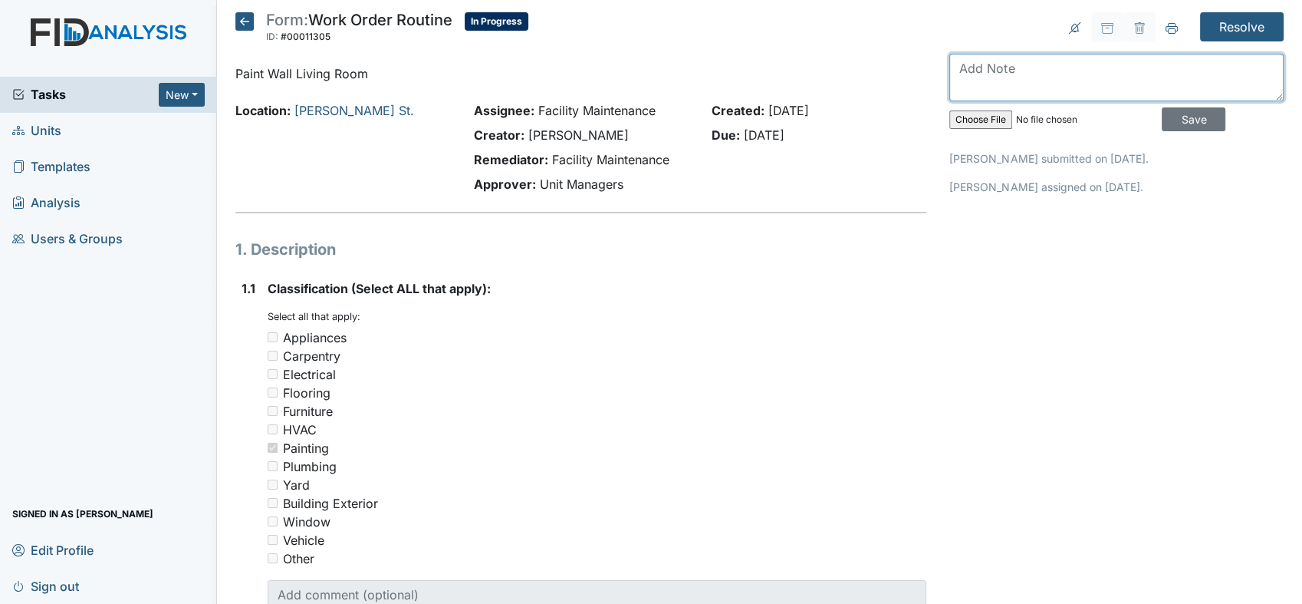
click at [960, 66] on textarea at bounding box center [1117, 78] width 334 height 48
click at [1094, 69] on textarea "paint spot behind couch" at bounding box center [1117, 78] width 334 height 48
type textarea "paint spots behind couch"
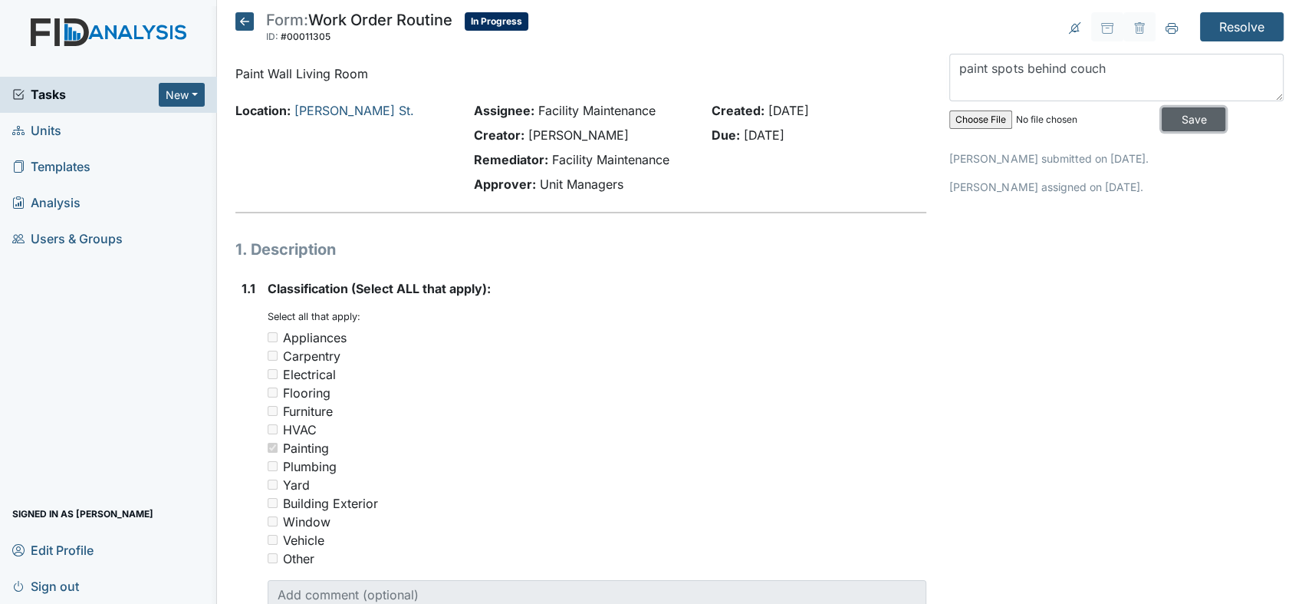
click at [1190, 114] on input "Save" at bounding box center [1194, 119] width 64 height 24
click at [1238, 18] on input "Resolve" at bounding box center [1242, 26] width 84 height 29
click at [1202, 25] on input "Resolve" at bounding box center [1242, 26] width 84 height 29
click at [1211, 33] on input "Resolve" at bounding box center [1242, 26] width 84 height 29
click at [1231, 18] on input "Resolve" at bounding box center [1242, 26] width 84 height 29
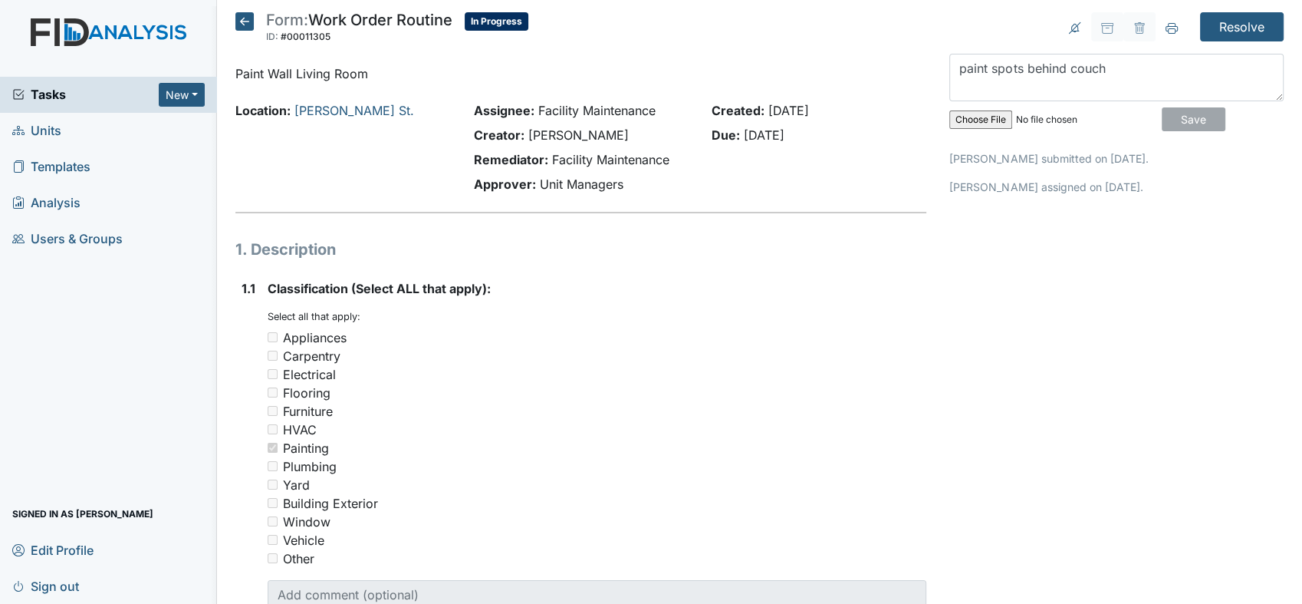
click at [1213, 19] on input "Resolve" at bounding box center [1242, 26] width 84 height 29
click at [1234, 21] on input "Resolve" at bounding box center [1242, 26] width 84 height 29
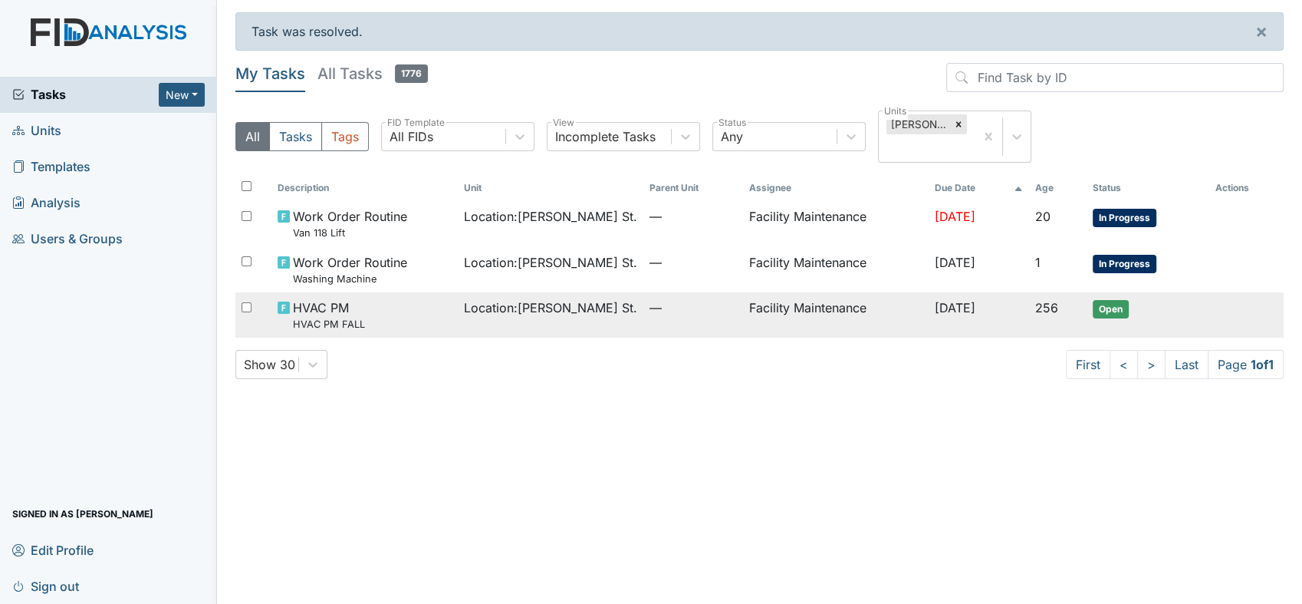
click at [334, 298] on span "HVAC PM HVAC PM FALL" at bounding box center [329, 314] width 72 height 33
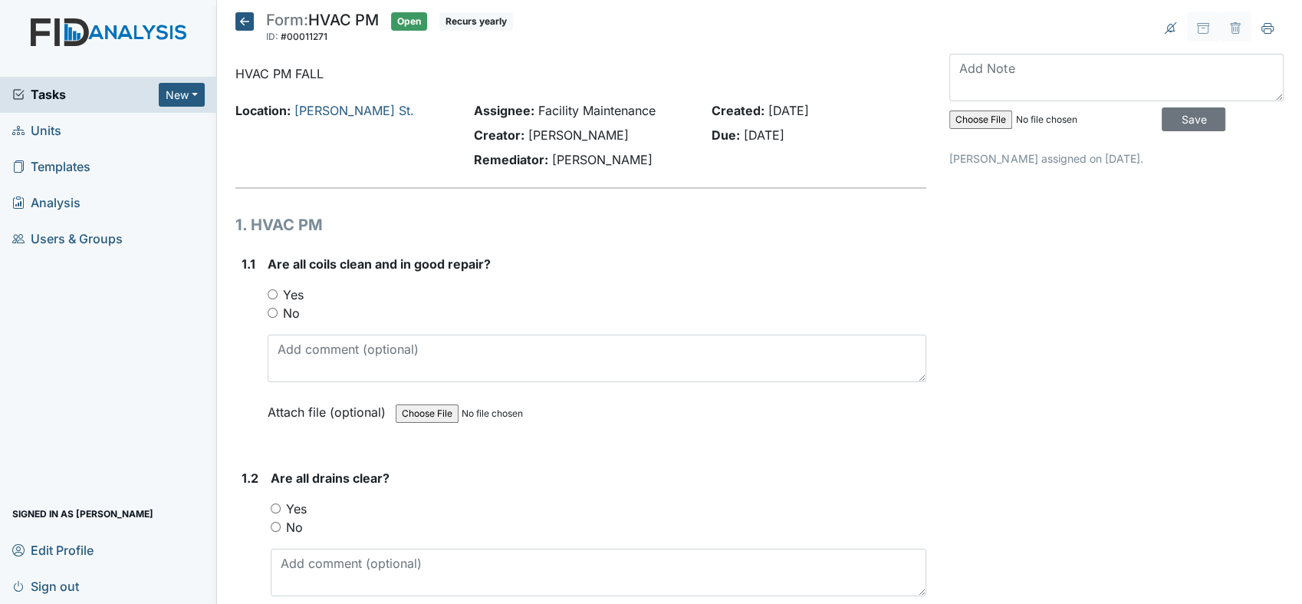
click at [270, 293] on input "Yes" at bounding box center [273, 294] width 10 height 10
radio input "true"
click at [273, 505] on input "Yes" at bounding box center [276, 508] width 10 height 10
radio input "true"
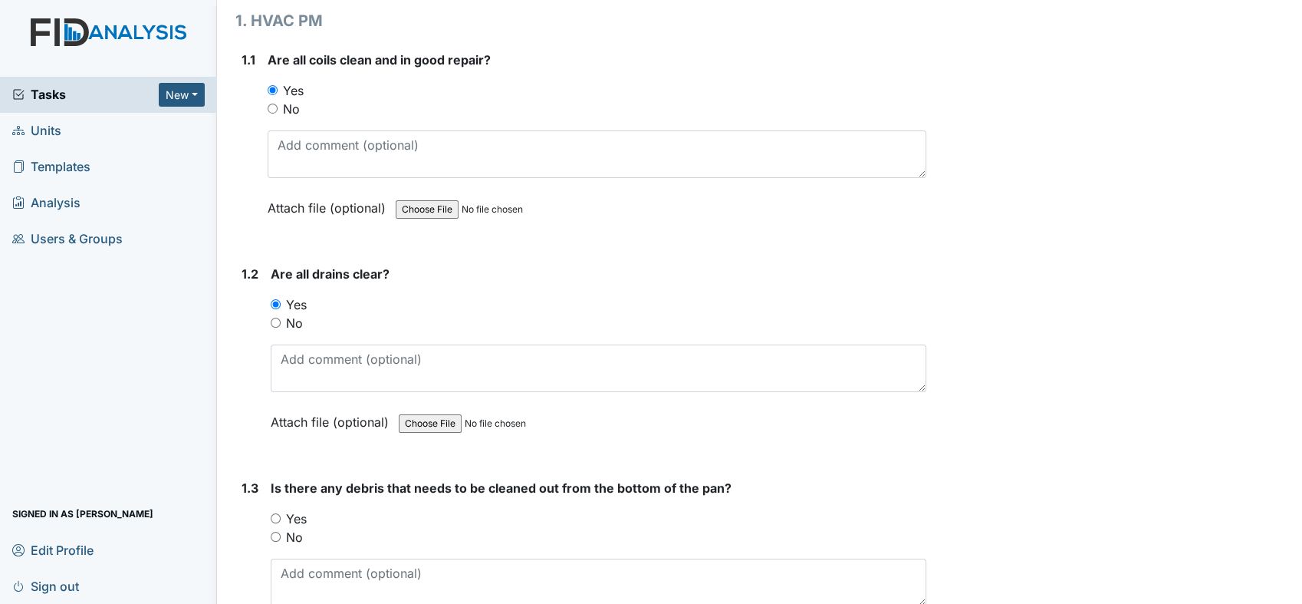
scroll to position [318, 0]
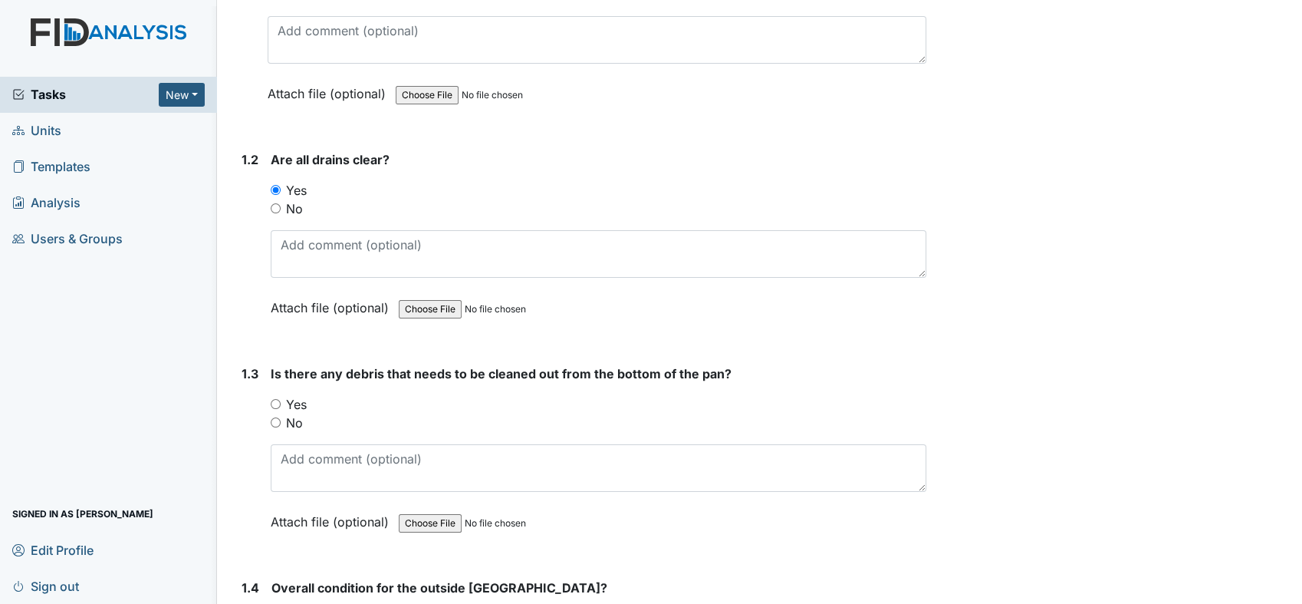
click at [275, 419] on input "No" at bounding box center [276, 422] width 10 height 10
radio input "true"
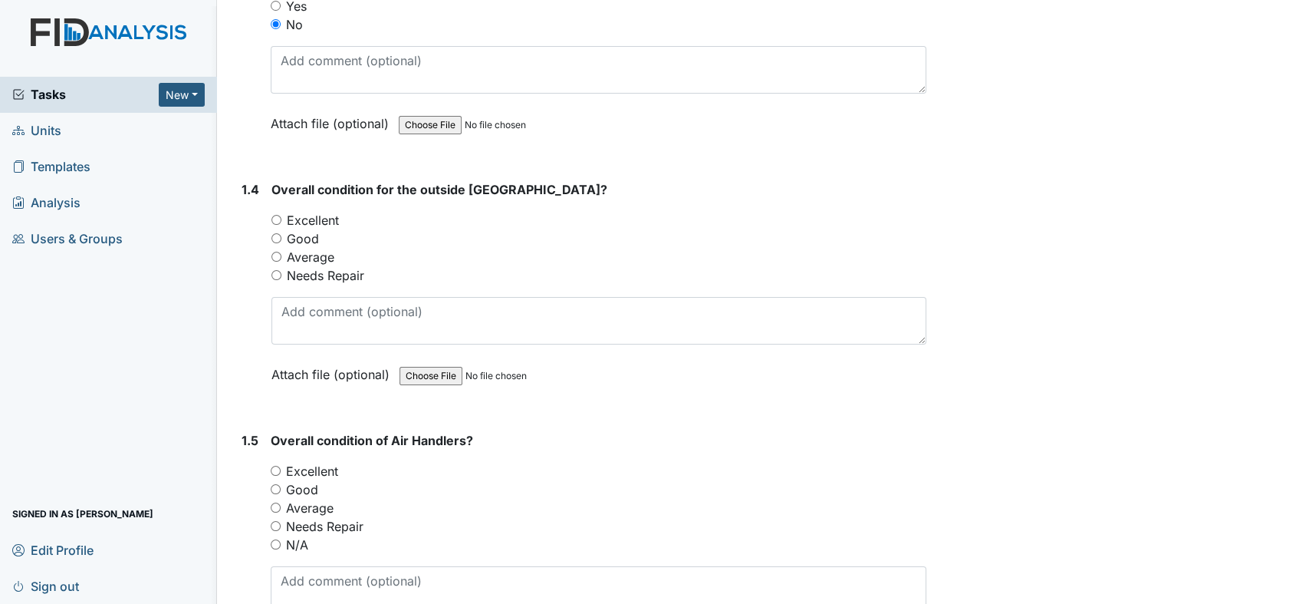
scroll to position [761, 0]
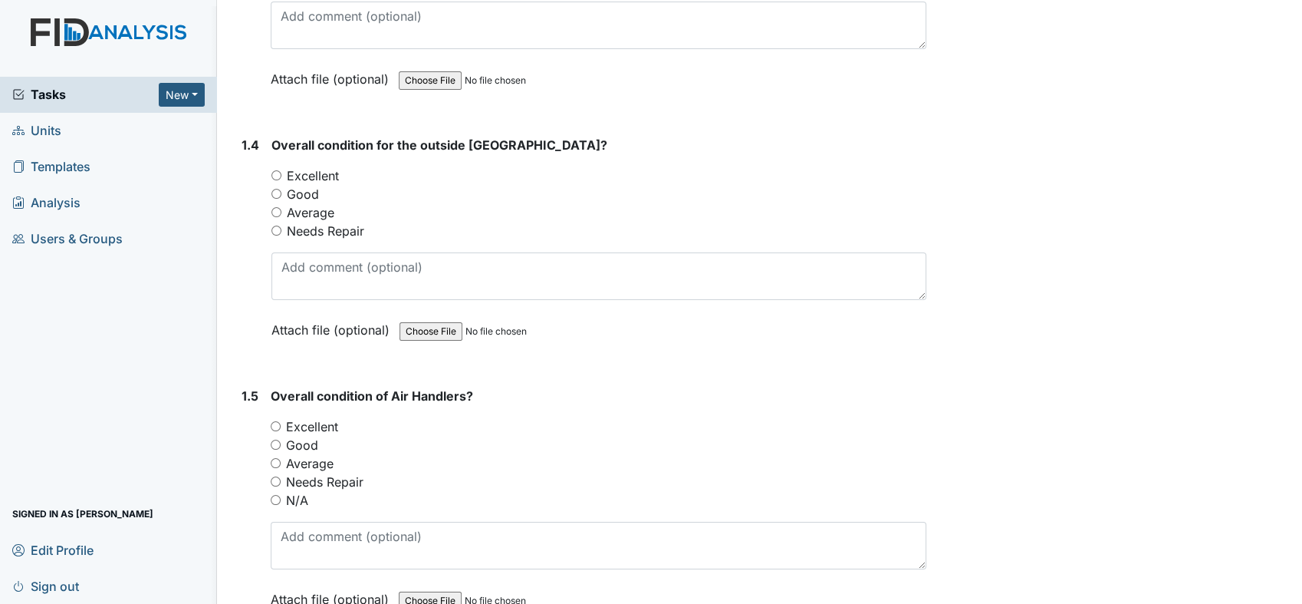
click at [275, 190] on input "Good" at bounding box center [277, 194] width 10 height 10
radio input "true"
click at [271, 440] on input "Good" at bounding box center [276, 444] width 10 height 10
radio input "true"
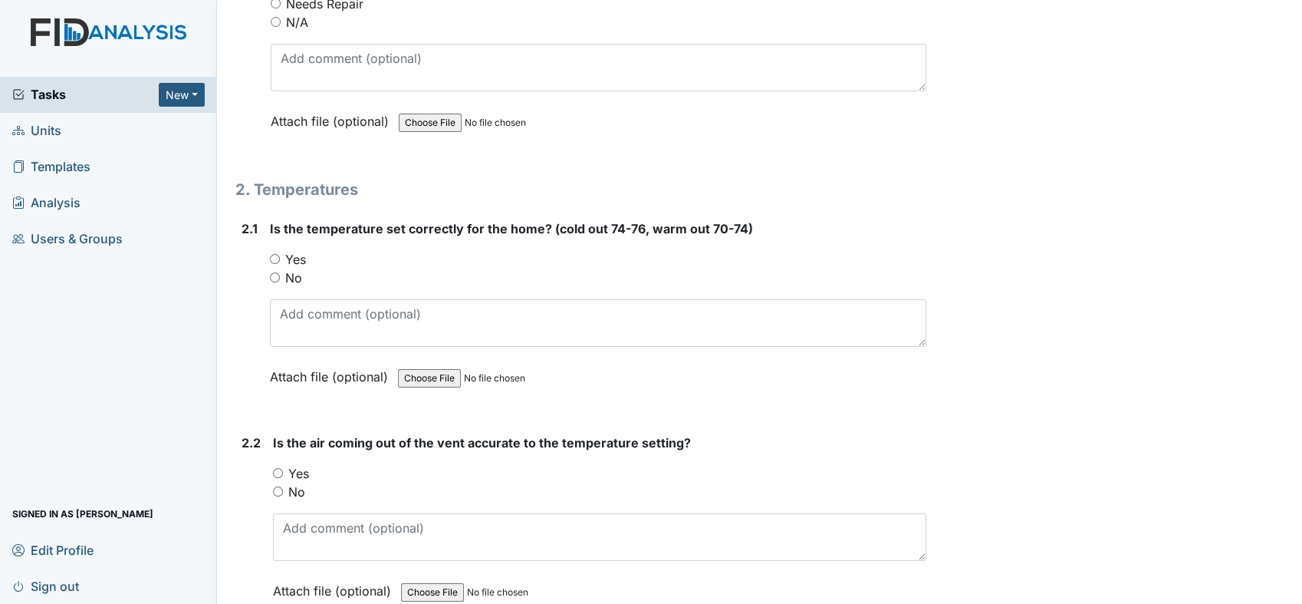
scroll to position [1307, 0]
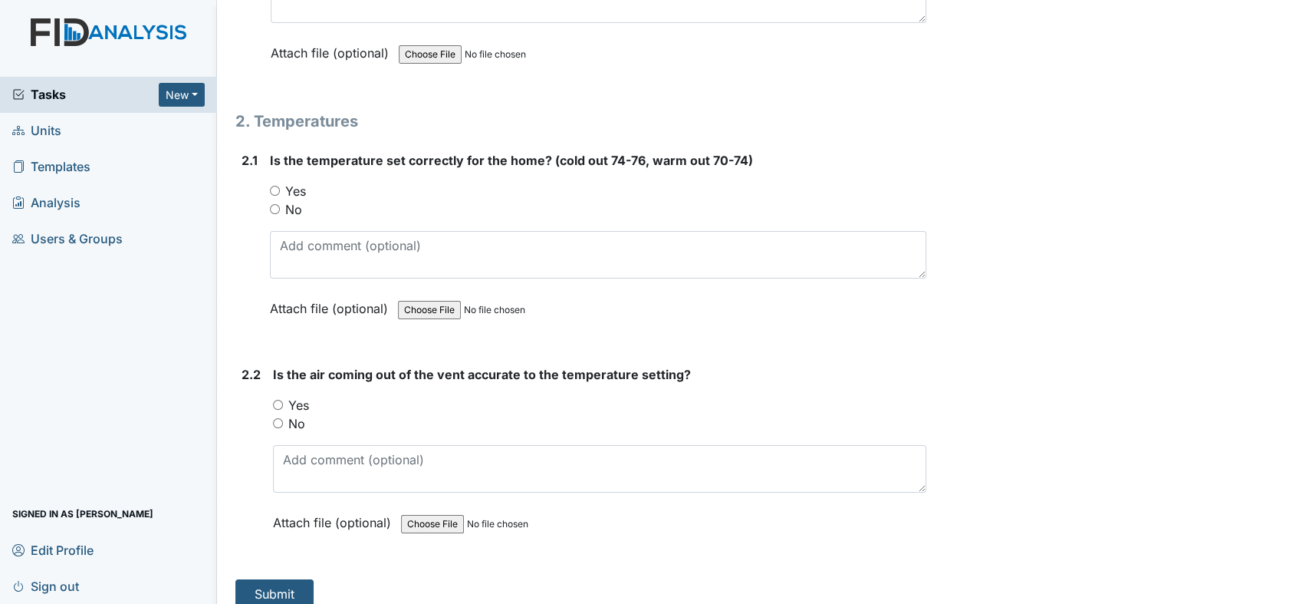
click at [273, 186] on input "Yes" at bounding box center [275, 191] width 10 height 10
radio input "true"
click at [276, 400] on input "Yes" at bounding box center [278, 405] width 10 height 10
radio input "true"
click at [265, 590] on button "Submit" at bounding box center [274, 593] width 78 height 29
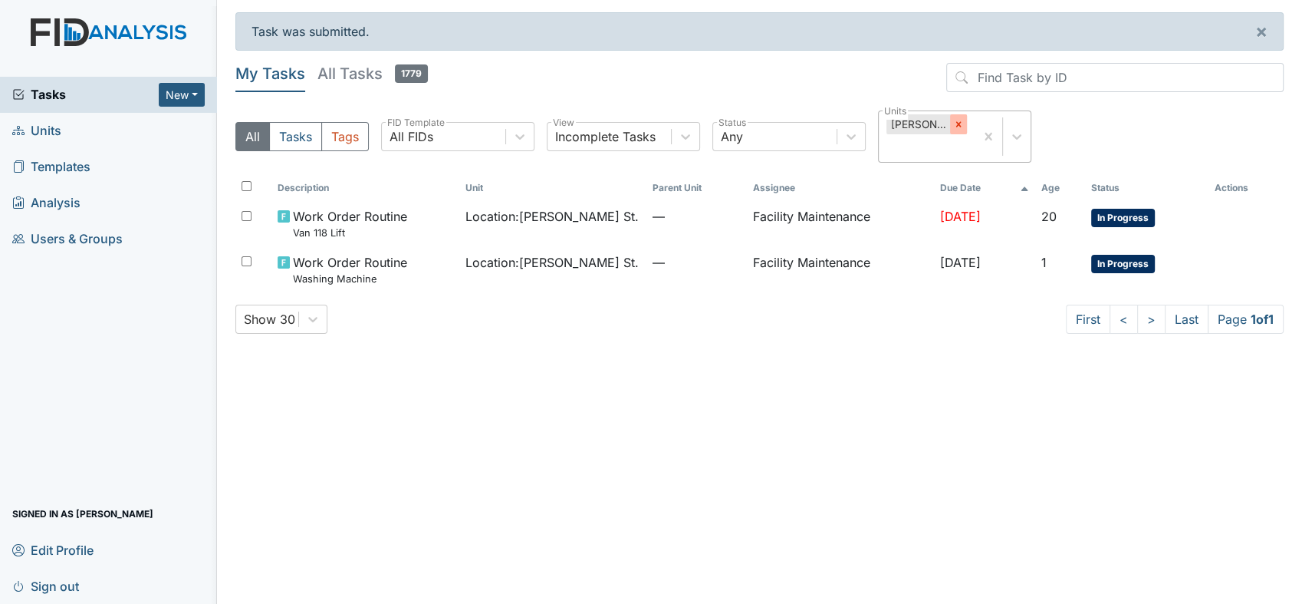
click at [956, 123] on icon at bounding box center [958, 124] width 5 height 5
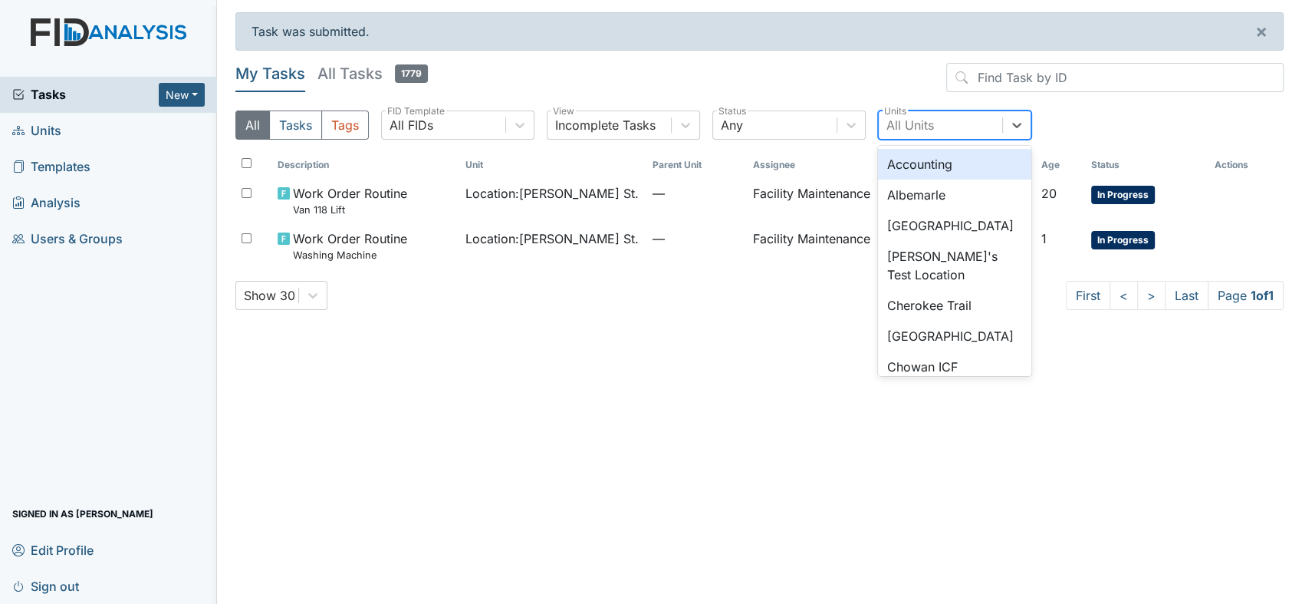
click at [892, 123] on div "All Units" at bounding box center [911, 125] width 48 height 18
type input "ol"
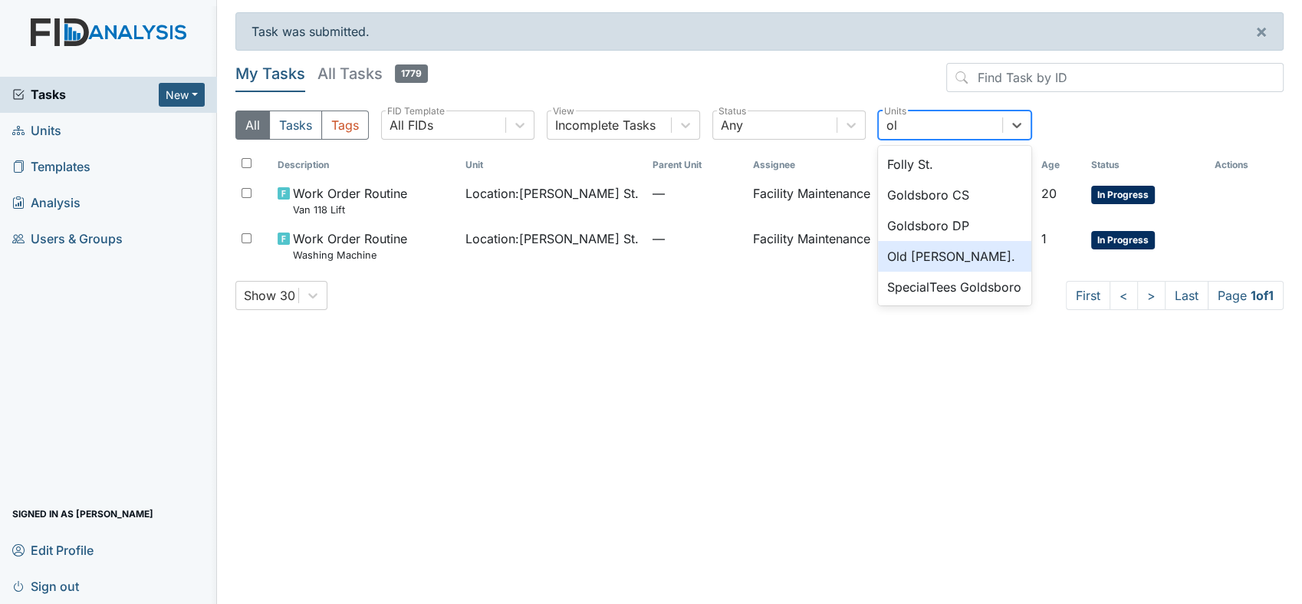
click at [914, 255] on div "Old Roper Rd." at bounding box center [954, 256] width 153 height 31
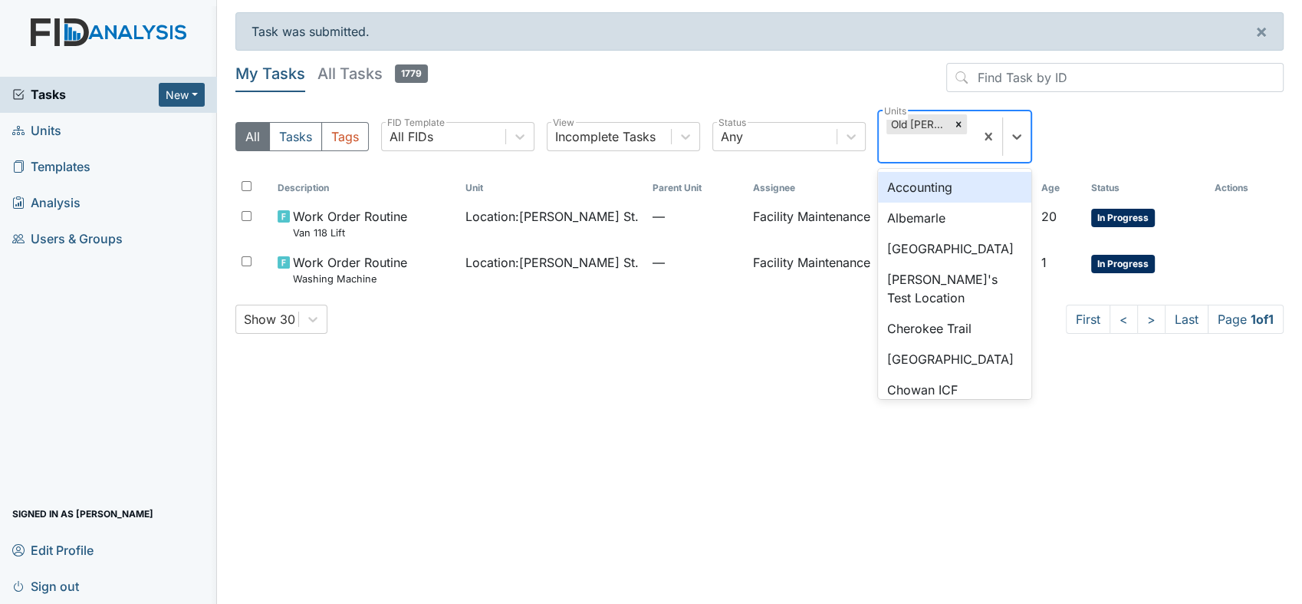
click at [927, 123] on div "Old Roper Rd." at bounding box center [919, 124] width 64 height 20
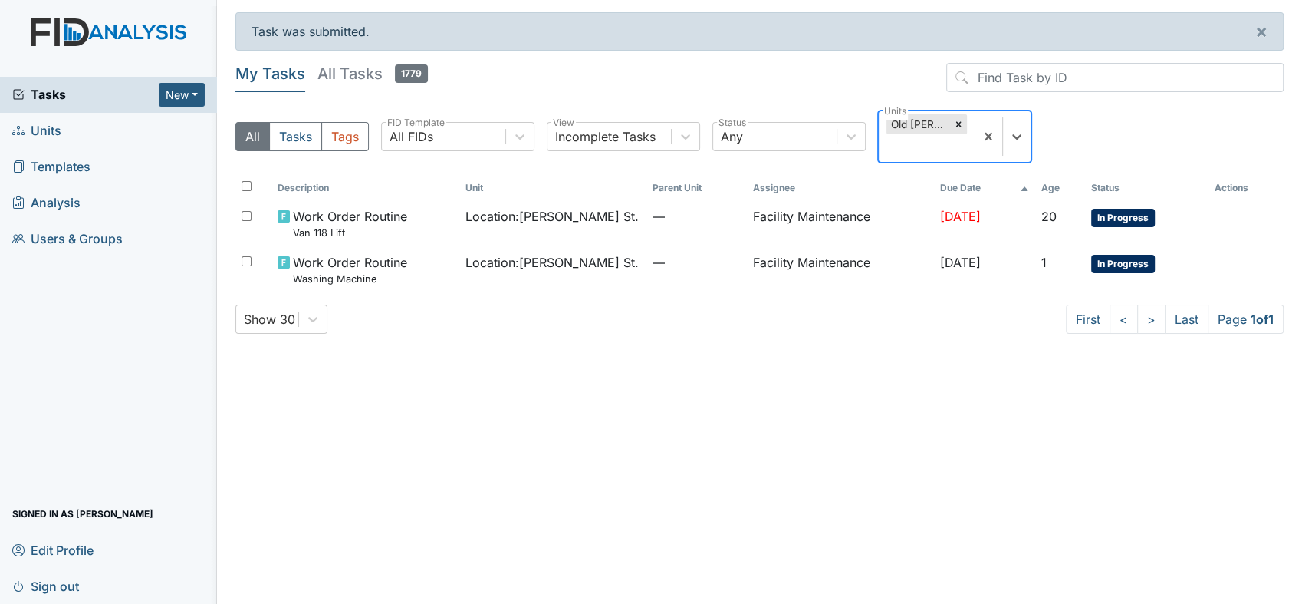
click at [927, 123] on div "Old Roper Rd." at bounding box center [919, 124] width 64 height 20
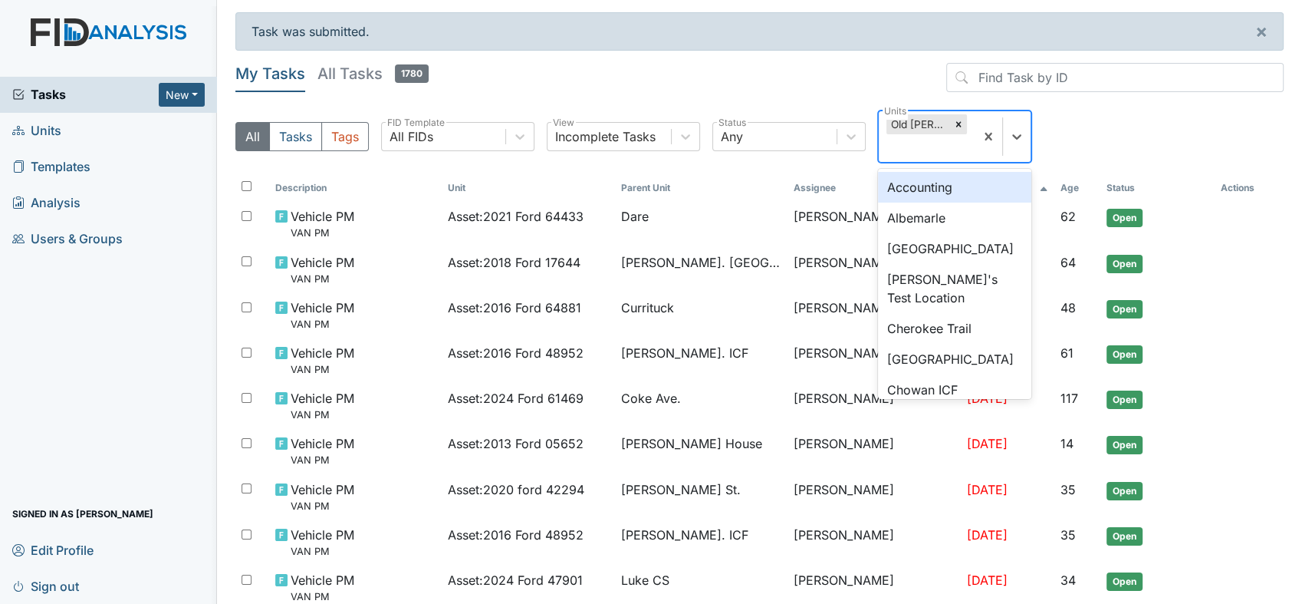
click at [927, 123] on div "Old Roper Rd." at bounding box center [919, 124] width 64 height 20
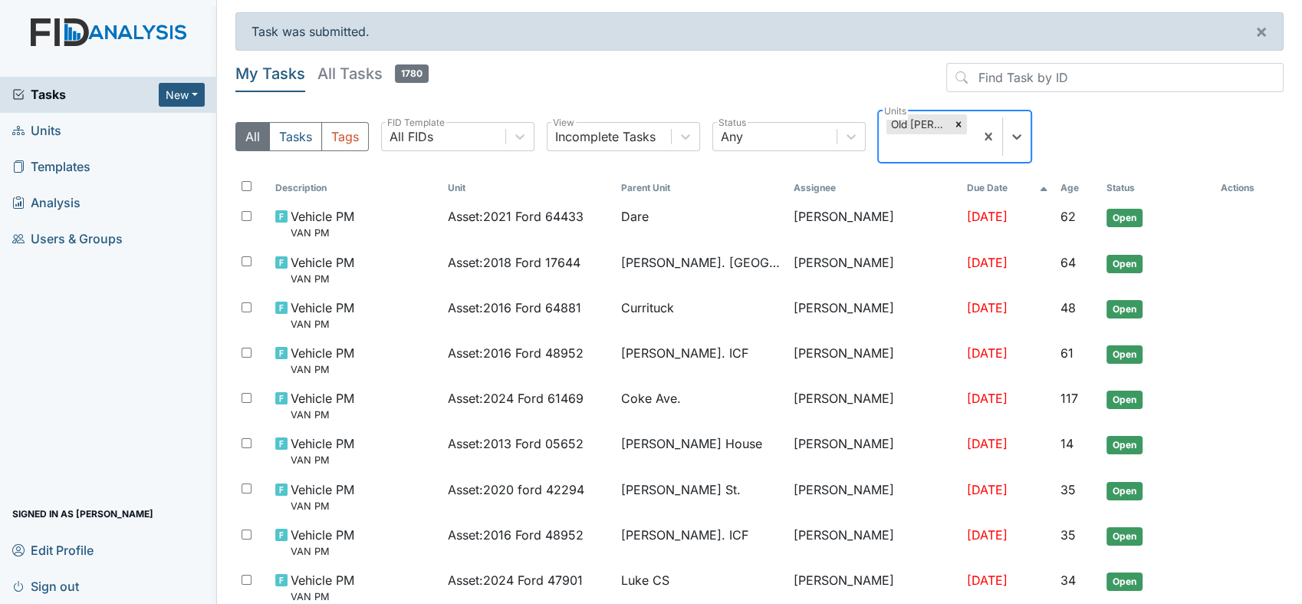
click at [927, 123] on div "Old Roper Rd." at bounding box center [919, 124] width 64 height 20
click at [961, 123] on icon at bounding box center [958, 124] width 11 height 11
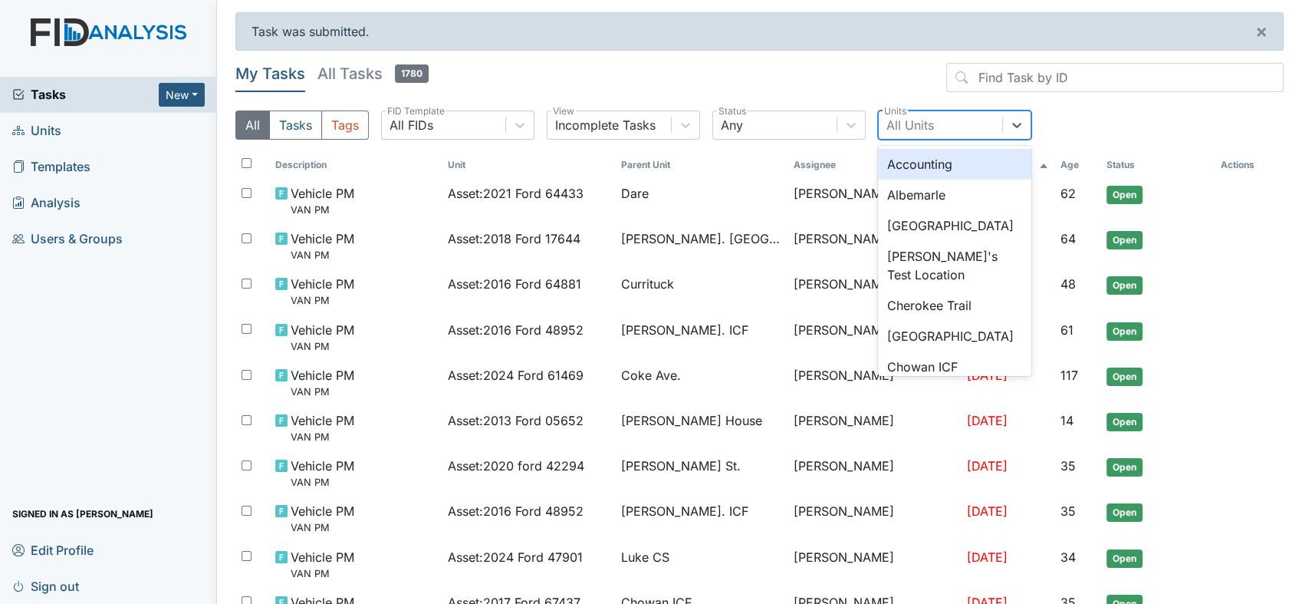
click at [900, 114] on div "All Units" at bounding box center [940, 125] width 123 height 28
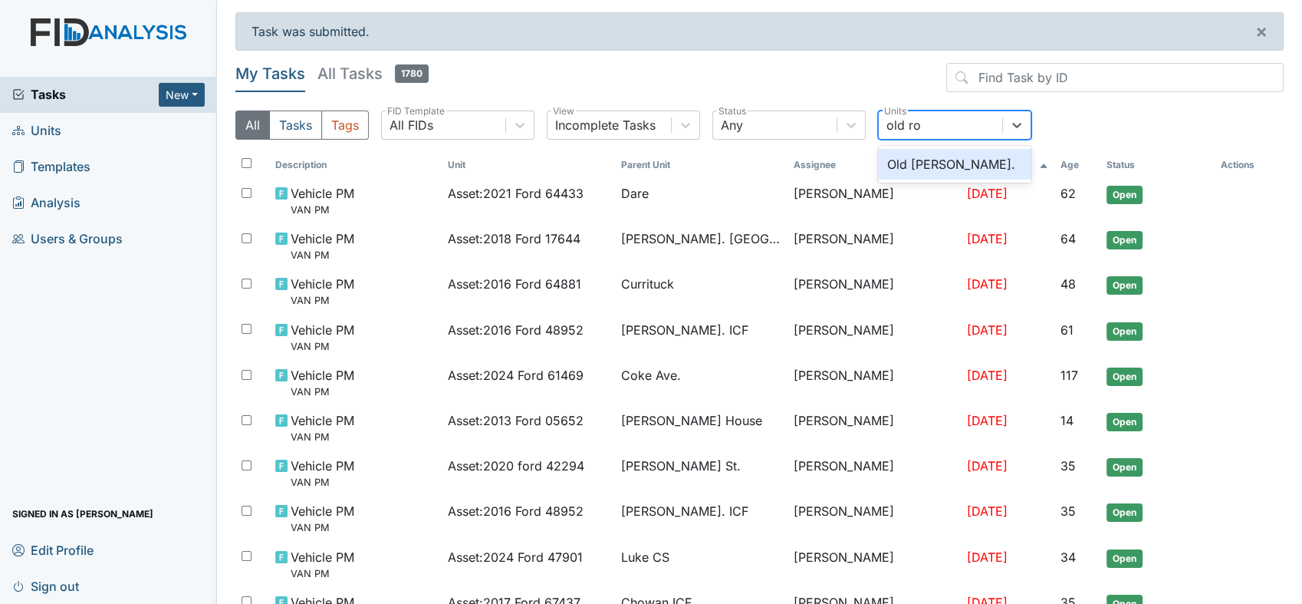
type input "old rop"
click at [927, 165] on div "Old Roper Rd." at bounding box center [954, 164] width 153 height 31
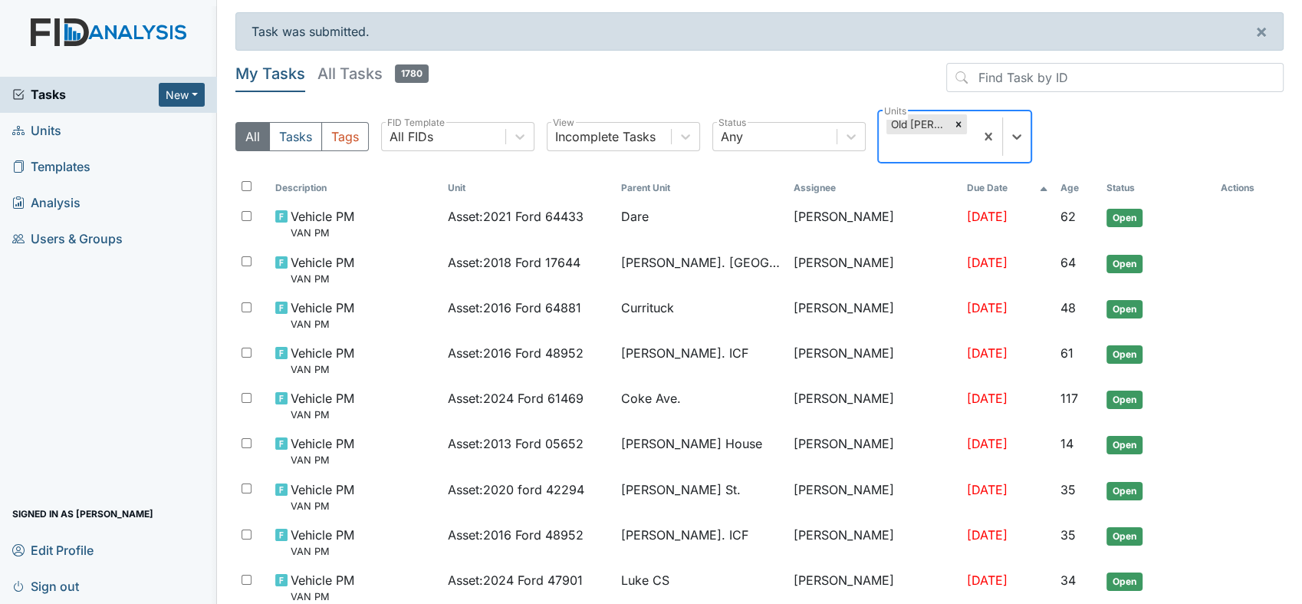
click at [917, 122] on div "Old Roper Rd." at bounding box center [919, 124] width 64 height 20
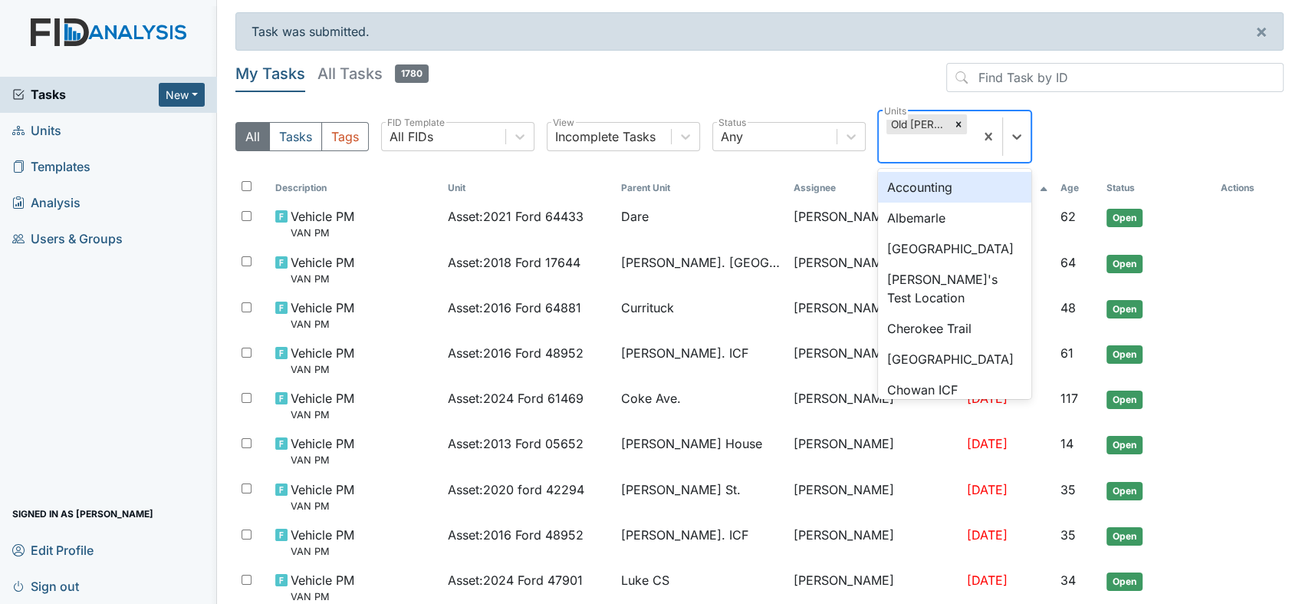
click at [917, 122] on div "Old Roper Rd." at bounding box center [919, 124] width 64 height 20
click at [918, 122] on div "Old Roper Rd." at bounding box center [919, 124] width 64 height 20
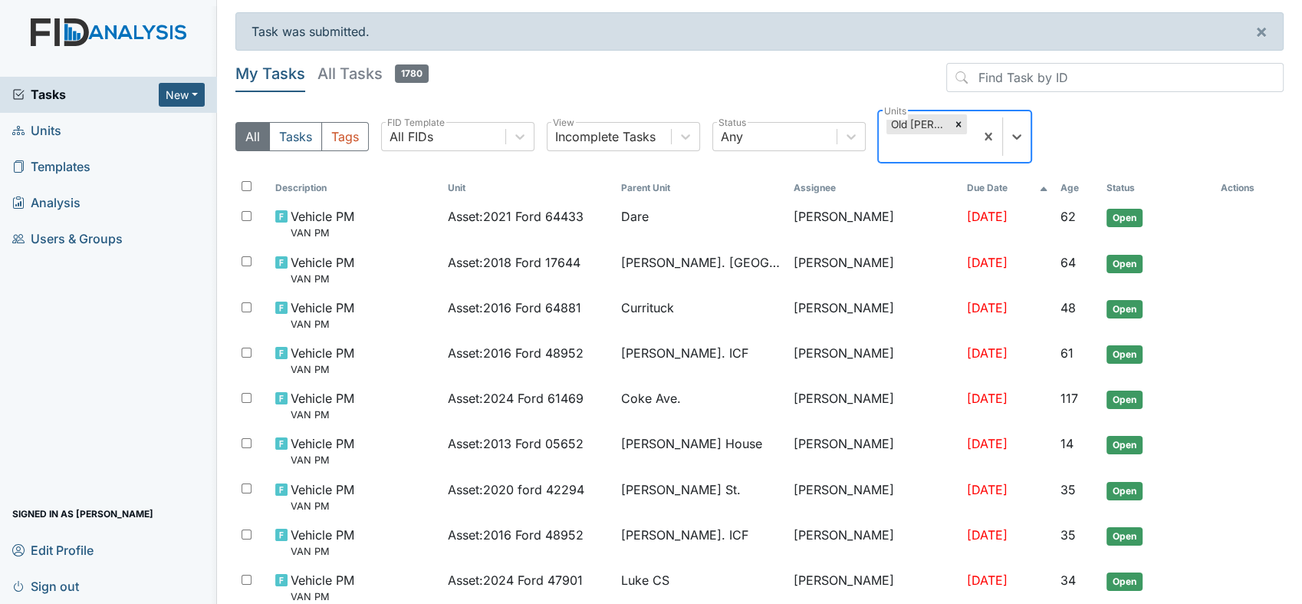
click at [918, 122] on div "Old Roper Rd." at bounding box center [919, 124] width 64 height 20
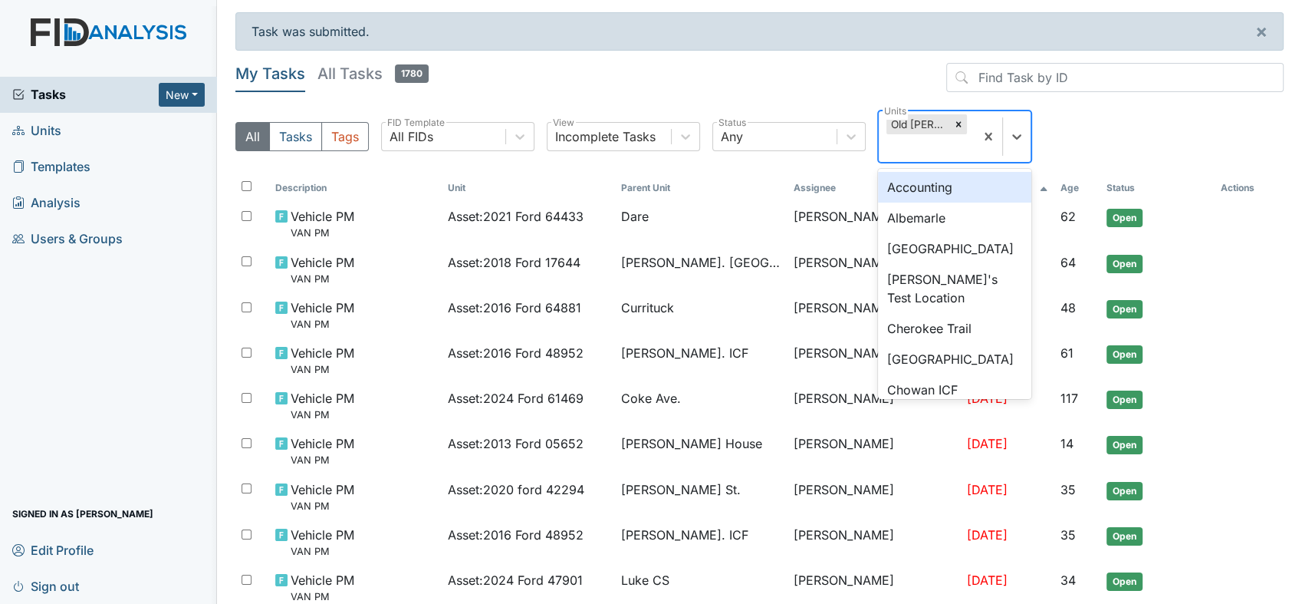
click at [918, 122] on div "Old Roper Rd." at bounding box center [919, 124] width 64 height 20
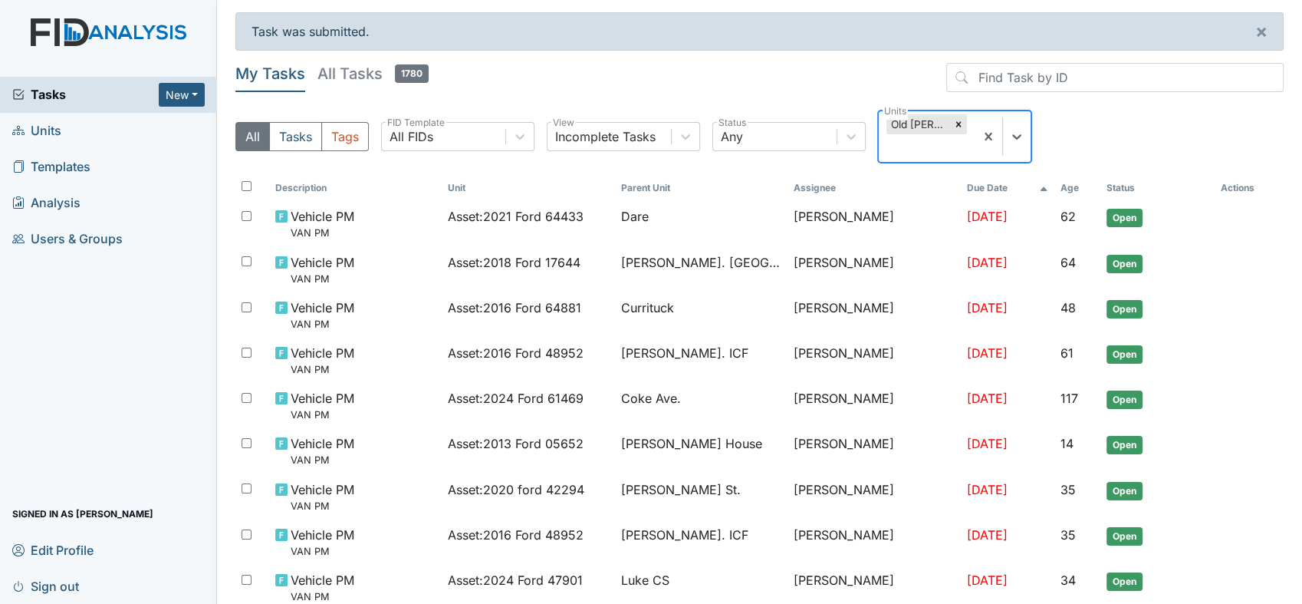
click at [918, 122] on div "Old Roper Rd." at bounding box center [919, 124] width 64 height 20
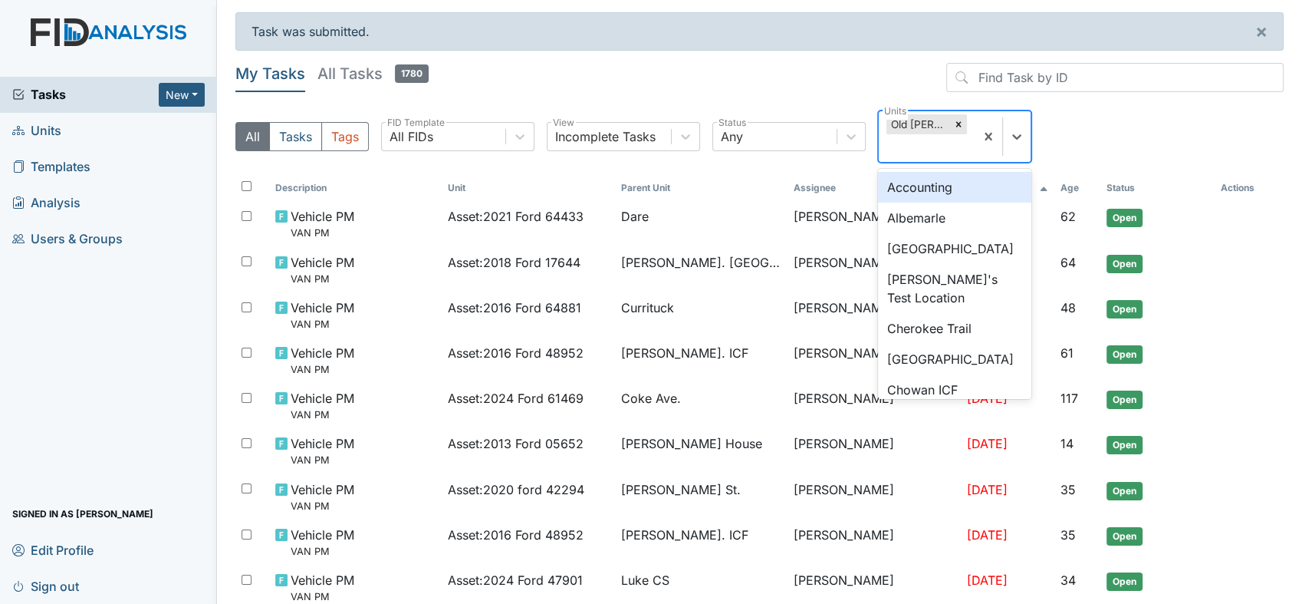
click at [918, 122] on div "Old Roper Rd." at bounding box center [919, 124] width 64 height 20
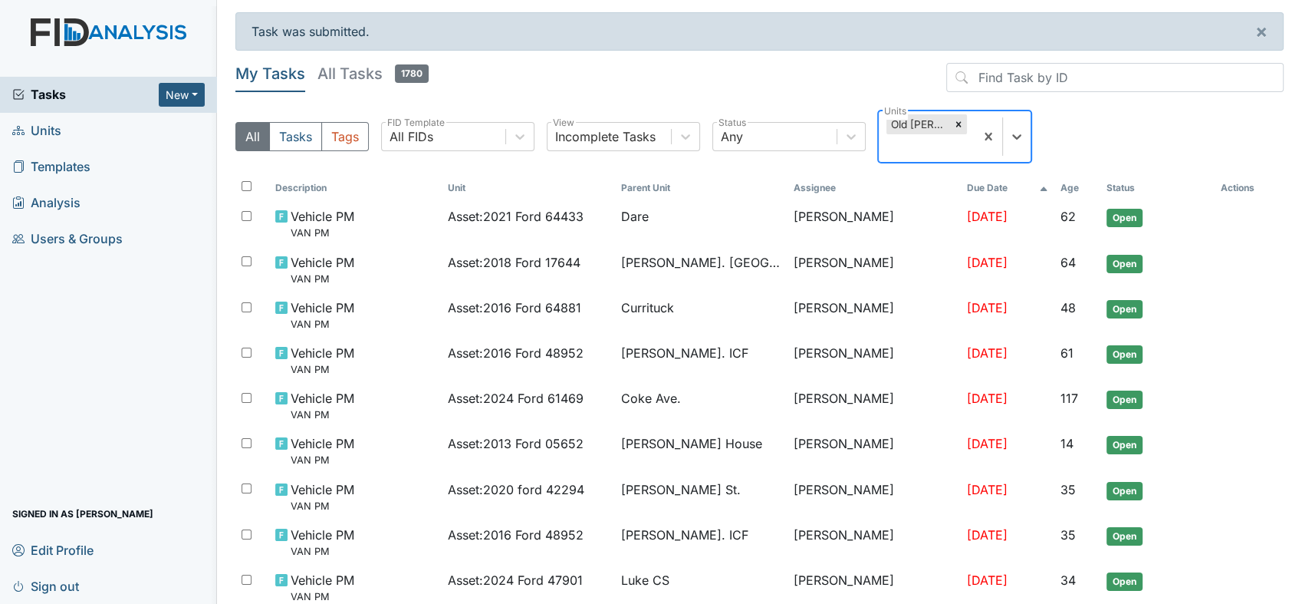
click at [918, 122] on div "Old Roper Rd." at bounding box center [919, 124] width 64 height 20
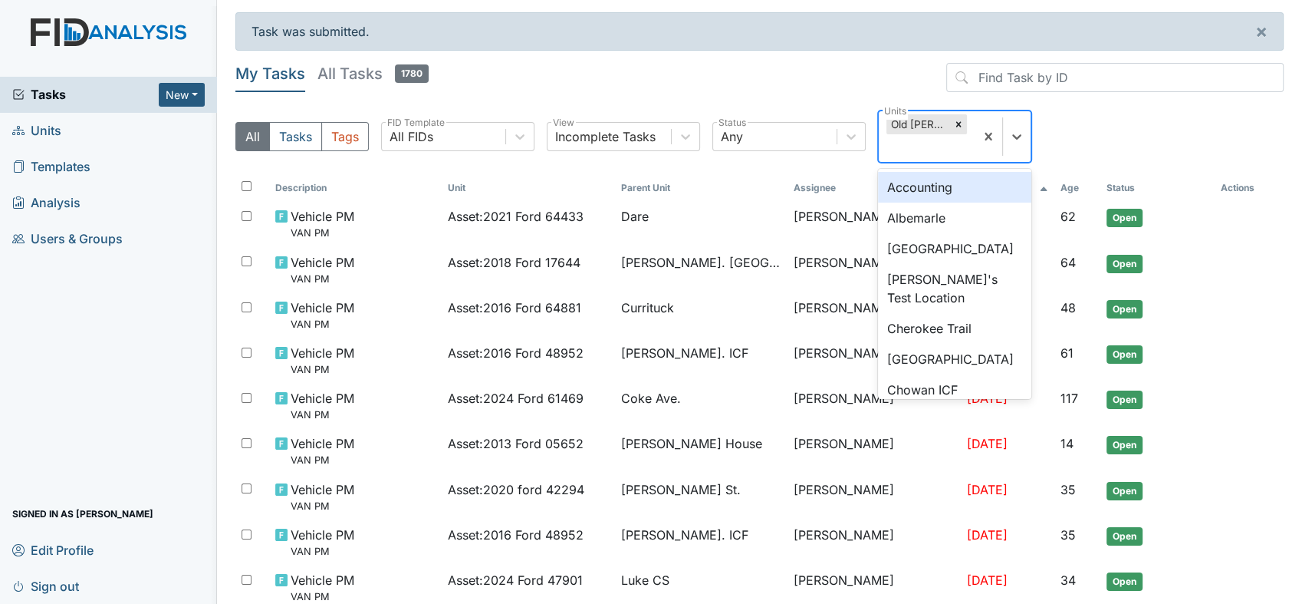
click at [918, 122] on div "Old Roper Rd." at bounding box center [919, 124] width 64 height 20
click at [919, 117] on div "Old Roper Rd." at bounding box center [919, 124] width 64 height 20
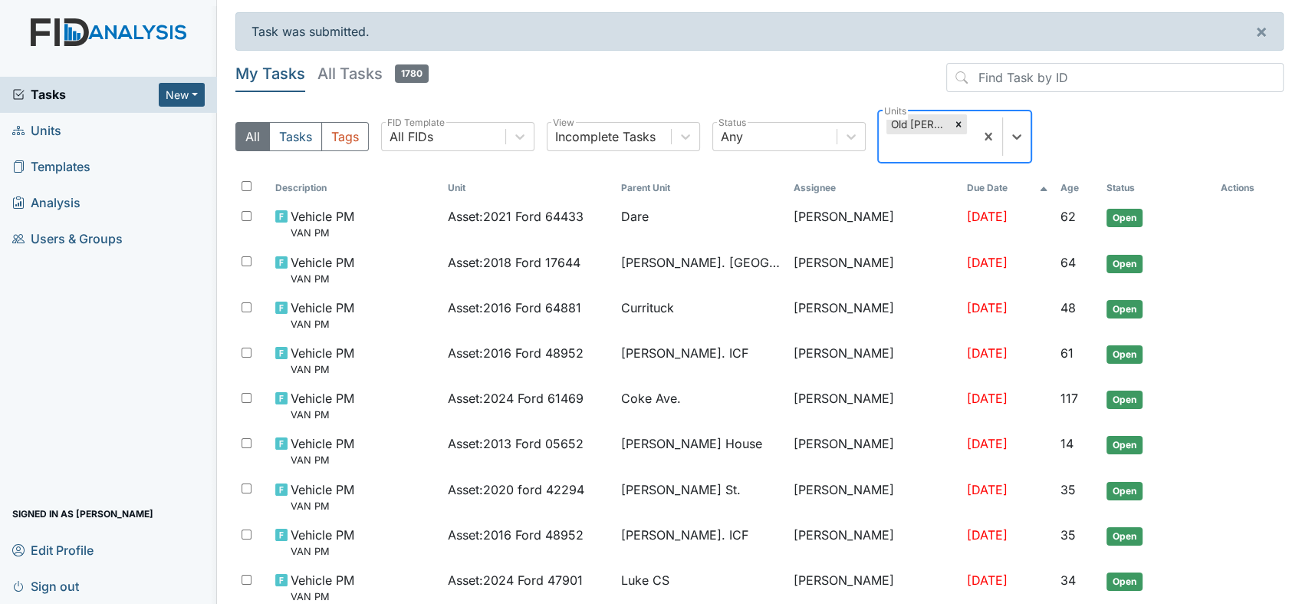
click at [919, 117] on div "Old Roper Rd." at bounding box center [919, 124] width 64 height 20
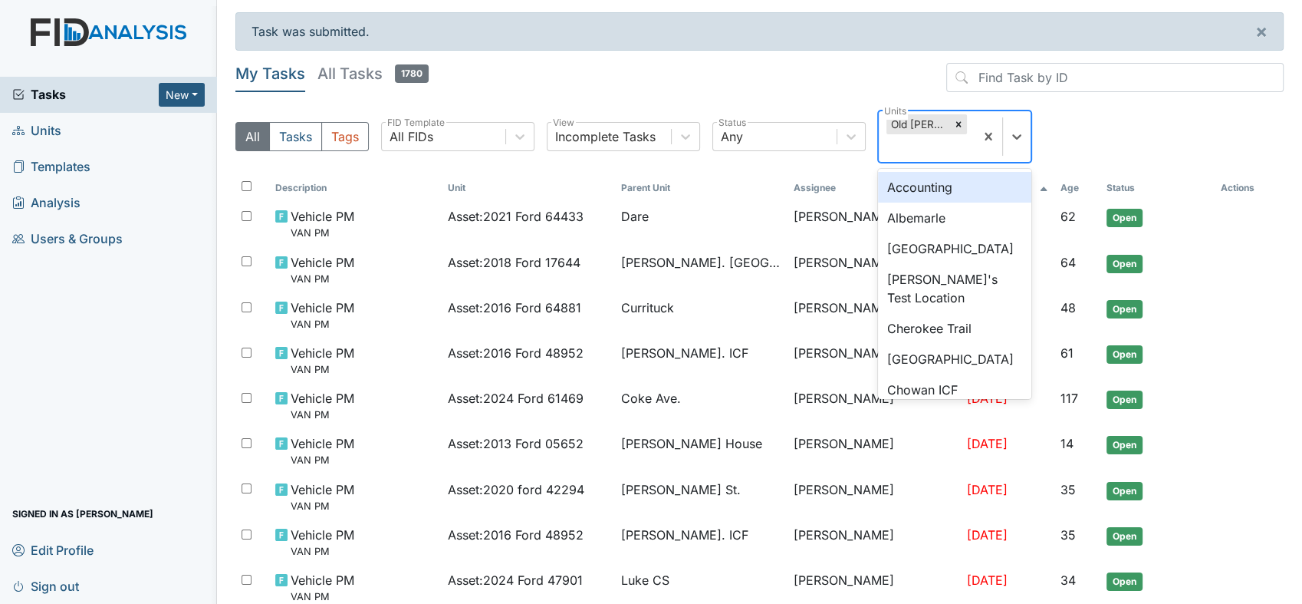
click at [919, 117] on div "Old Roper Rd." at bounding box center [919, 124] width 64 height 20
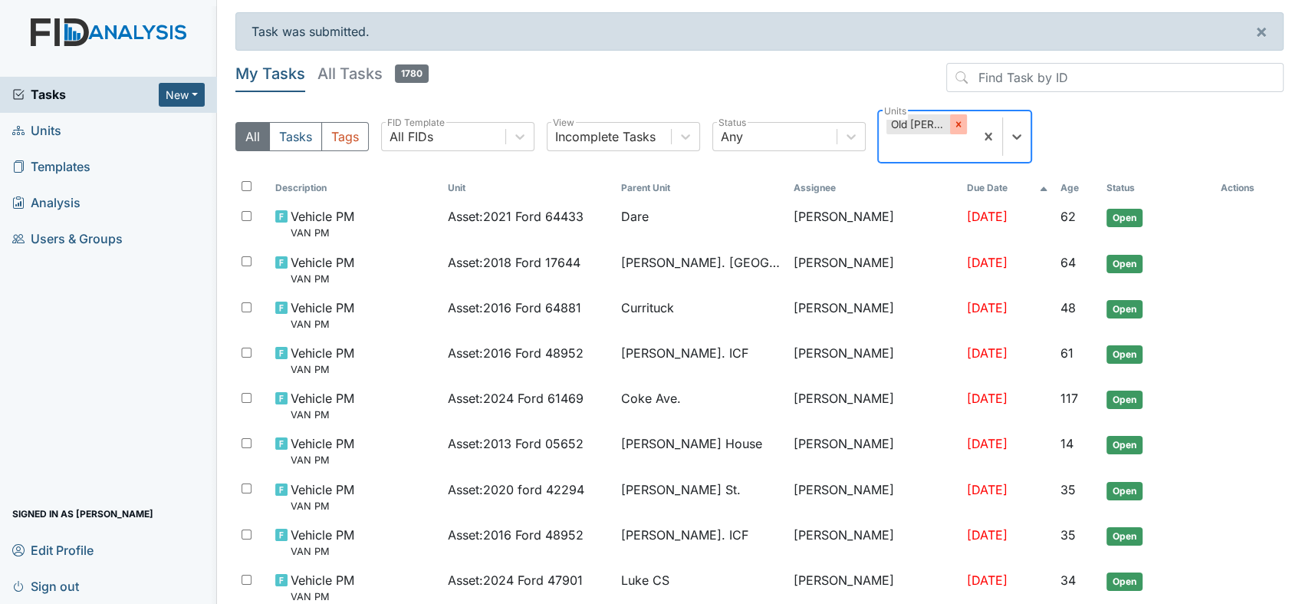
click at [956, 122] on icon at bounding box center [958, 124] width 11 height 11
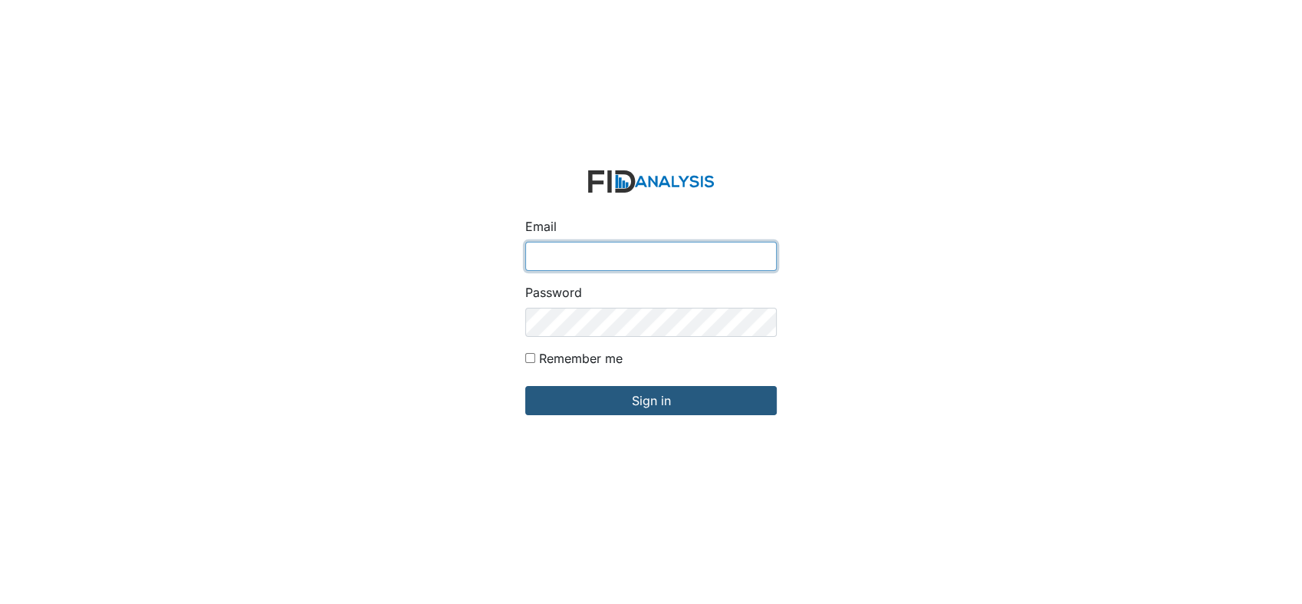
type input "[EMAIL_ADDRESS][DOMAIN_NAME]"
click at [318, 164] on div "Email [EMAIL_ADDRESS][DOMAIN_NAME] Password Remember me Sign in" at bounding box center [651, 302] width 1302 height 604
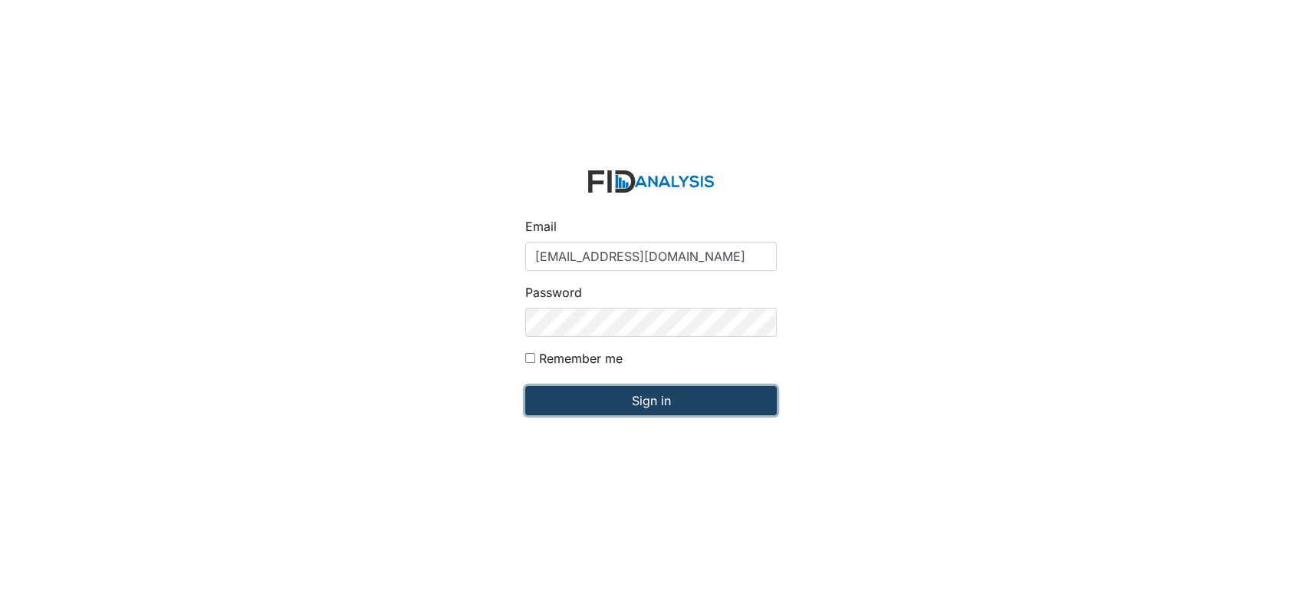
click at [652, 400] on input "Sign in" at bounding box center [651, 400] width 252 height 29
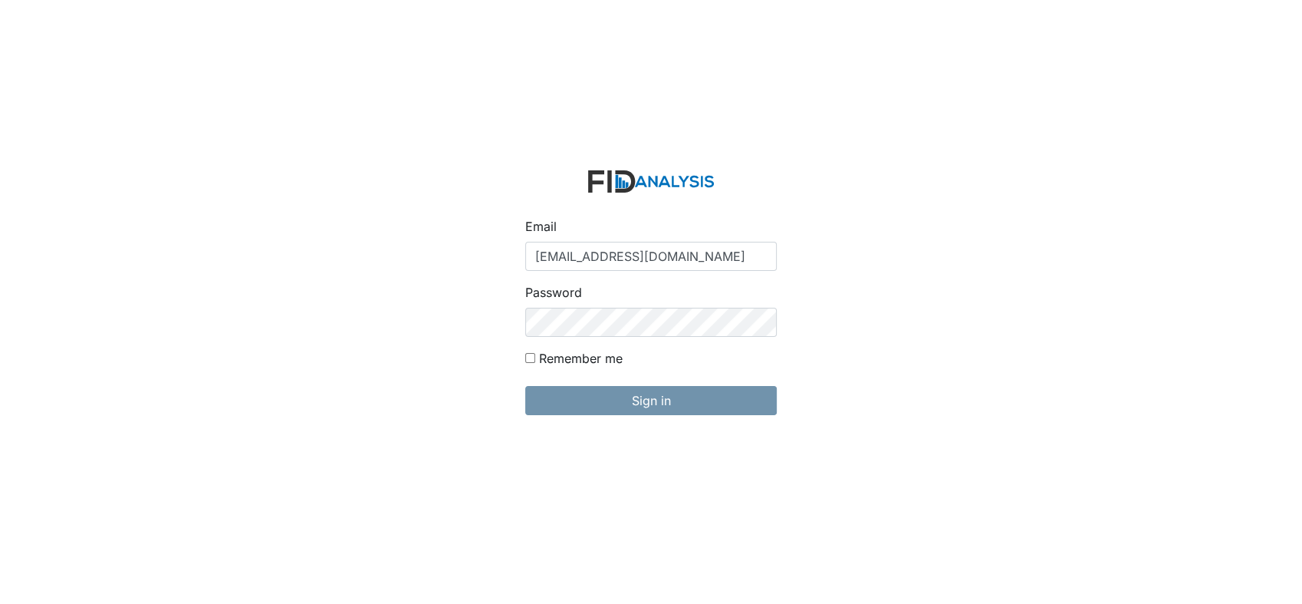
click at [629, 362] on div "Remember me" at bounding box center [651, 361] width 252 height 25
